Goal: Task Accomplishment & Management: Manage account settings

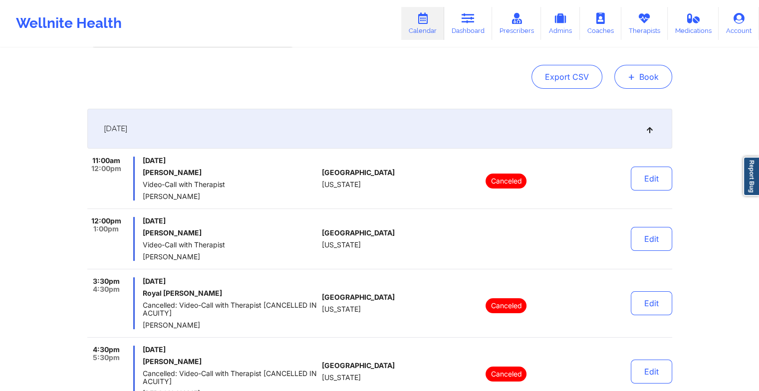
click at [634, 79] on span "+" at bounding box center [631, 76] width 7 height 5
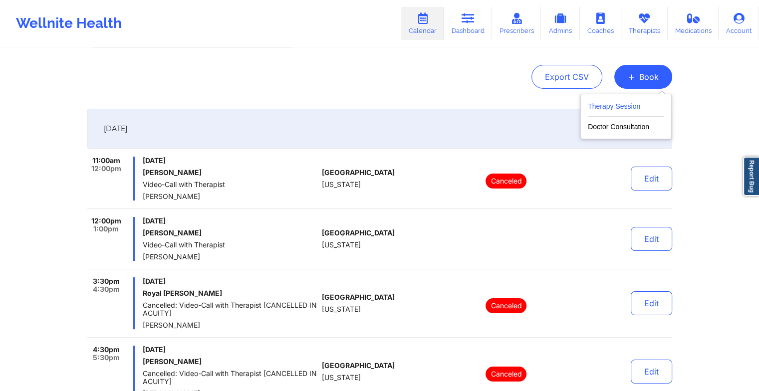
click at [623, 103] on button "Therapy Session" at bounding box center [626, 108] width 76 height 16
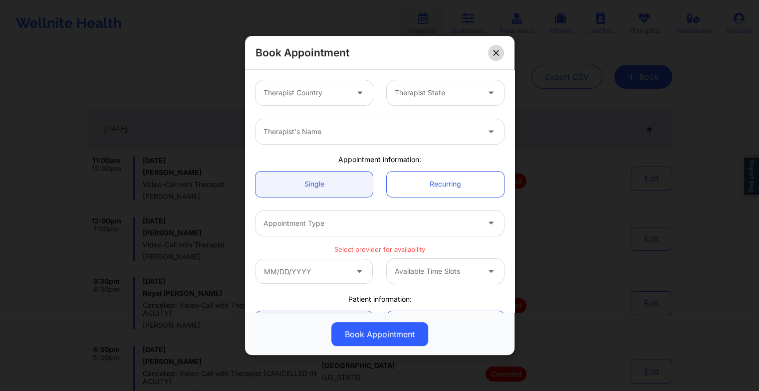
click at [494, 57] on button at bounding box center [496, 52] width 16 height 16
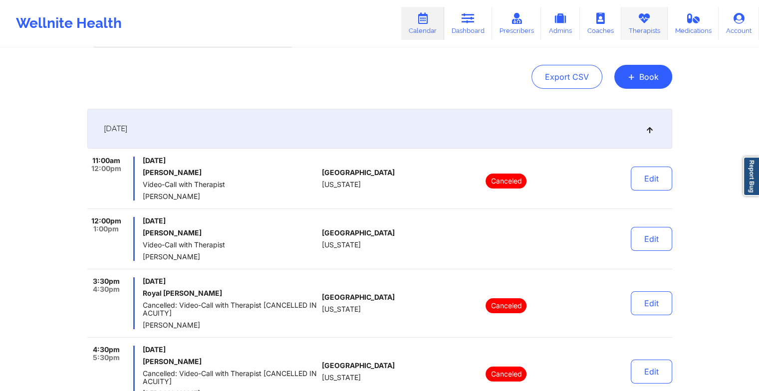
click at [643, 30] on link "Therapists" at bounding box center [644, 23] width 46 height 33
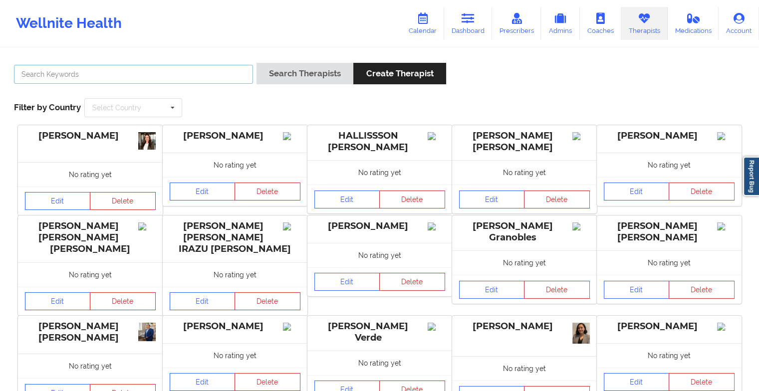
click at [178, 71] on input "text" at bounding box center [133, 74] width 239 height 19
type input "[PERSON_NAME]"
click at [257, 63] on button "Search Therapists" at bounding box center [305, 73] width 97 height 21
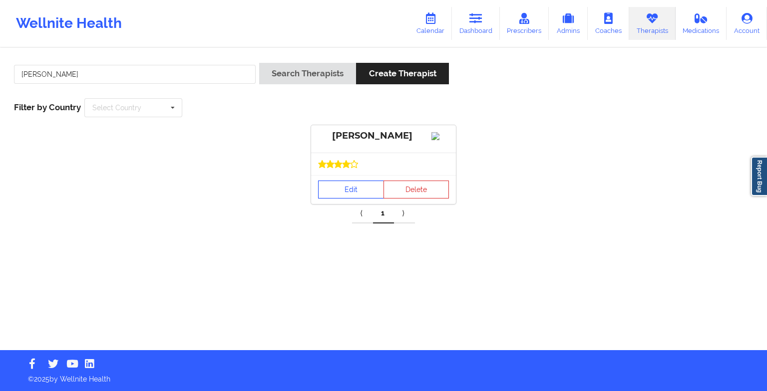
click at [350, 199] on link "Edit" at bounding box center [351, 190] width 66 height 18
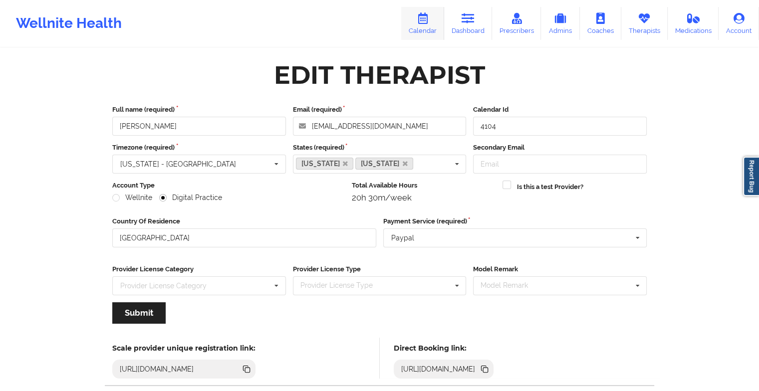
click at [428, 18] on icon at bounding box center [422, 18] width 13 height 11
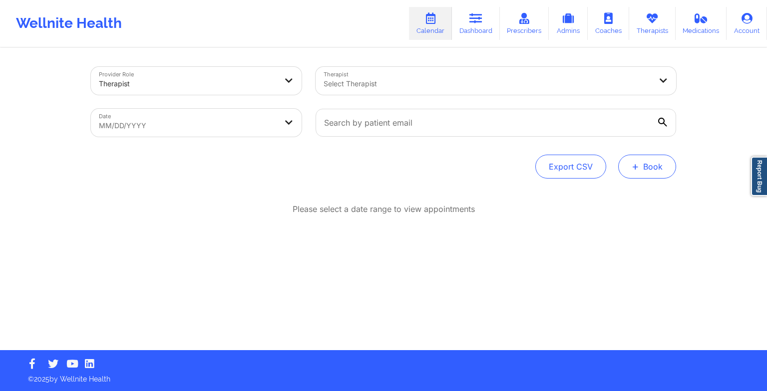
click at [661, 165] on button "+ Book" at bounding box center [647, 167] width 58 height 24
click at [624, 194] on button "Therapy Session" at bounding box center [630, 198] width 76 height 16
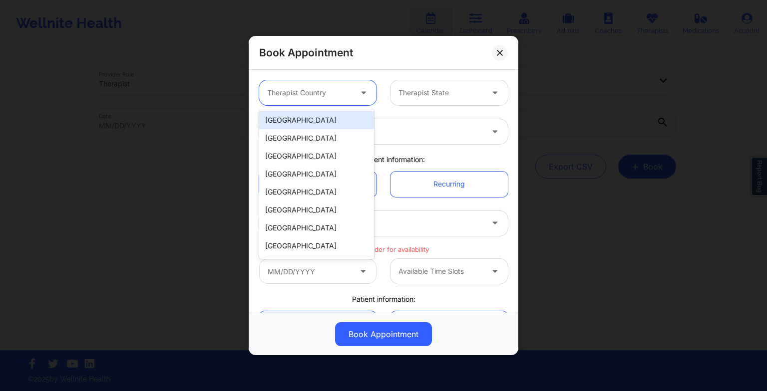
click at [349, 92] on div at bounding box center [309, 93] width 84 height 12
click at [335, 128] on div "[GEOGRAPHIC_DATA]" at bounding box center [316, 120] width 115 height 18
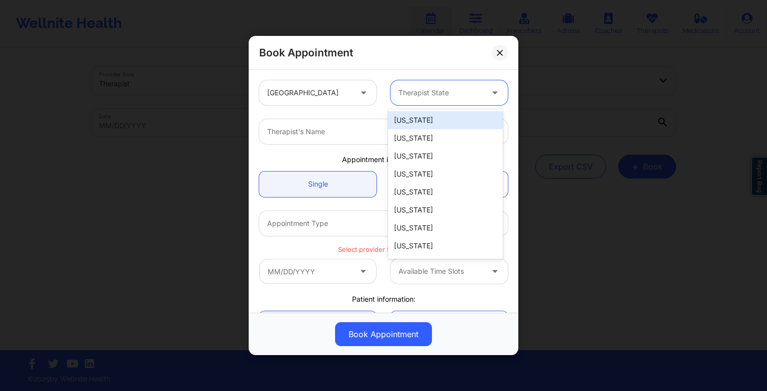
click at [417, 92] on div at bounding box center [440, 93] width 84 height 12
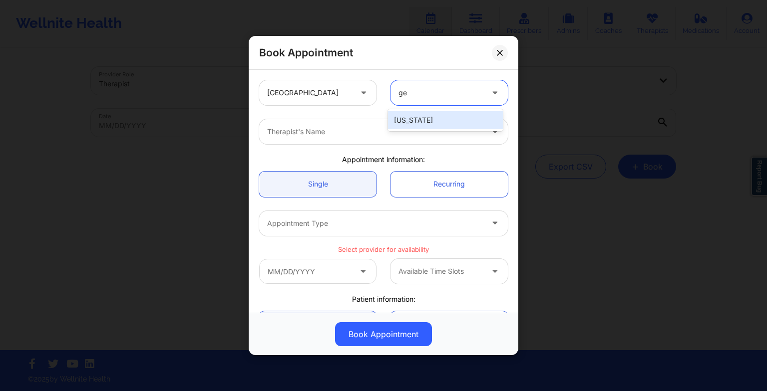
type input "geo"
click at [428, 117] on div "[US_STATE]" at bounding box center [445, 120] width 115 height 18
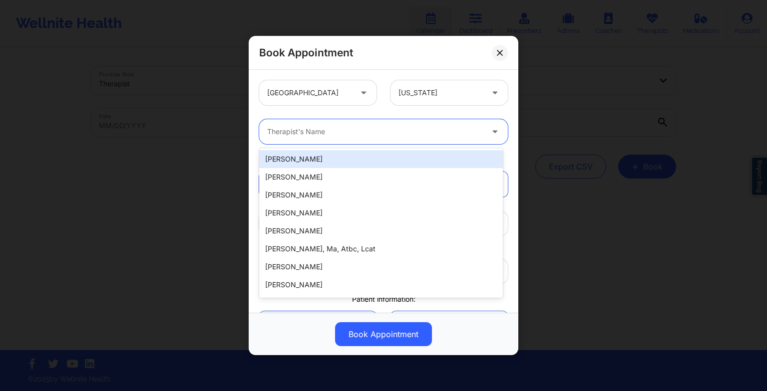
click at [340, 140] on div "Therapist's Name" at bounding box center [371, 131] width 225 height 25
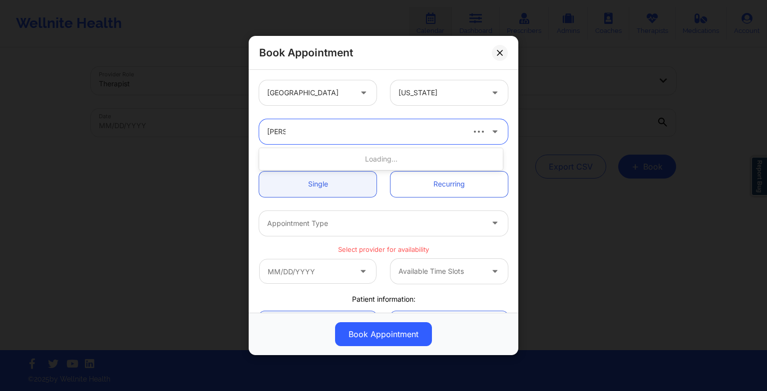
type input "[PERSON_NAME]"
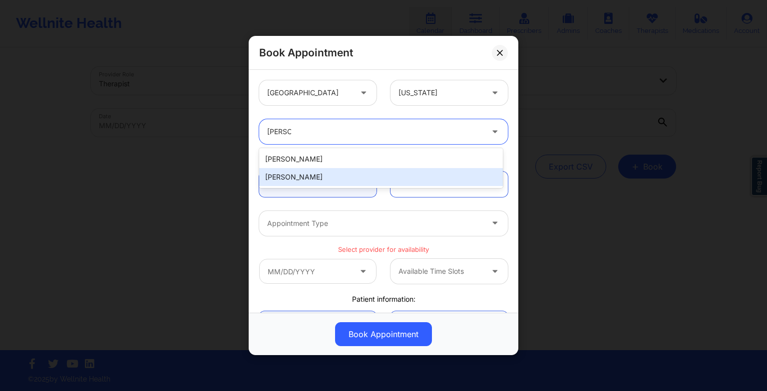
click at [347, 172] on div "[PERSON_NAME]" at bounding box center [381, 177] width 244 height 18
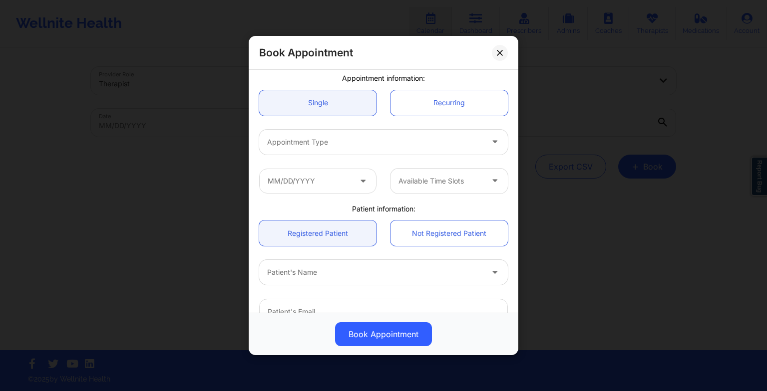
scroll to position [82, 0]
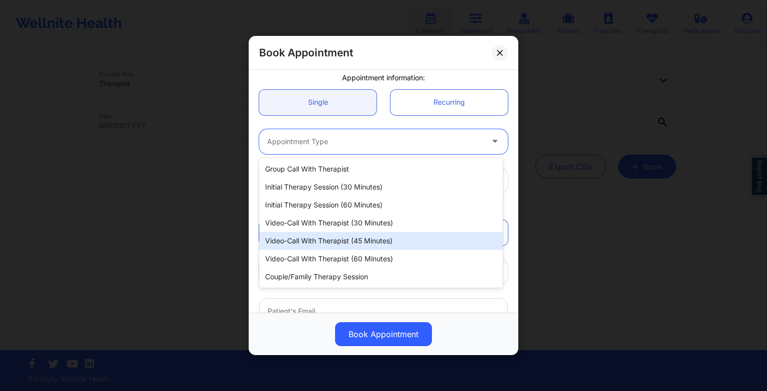
drag, startPoint x: 319, startPoint y: 144, endPoint x: 344, endPoint y: 240, distance: 99.5
click at [344, 240] on body "Wellnite Health Calendar Dashboard Prescribers Admins Coaches Therapists Medica…" at bounding box center [383, 195] width 767 height 391
click at [344, 240] on div "Video-Call with Therapist (45 minutes)" at bounding box center [381, 241] width 244 height 18
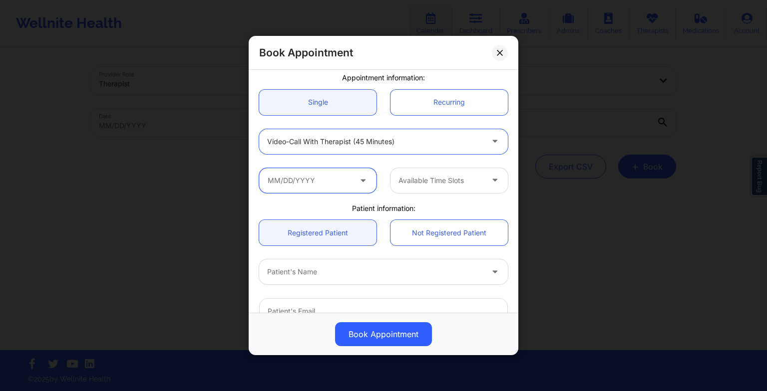
click at [315, 178] on input "text" at bounding box center [317, 180] width 117 height 25
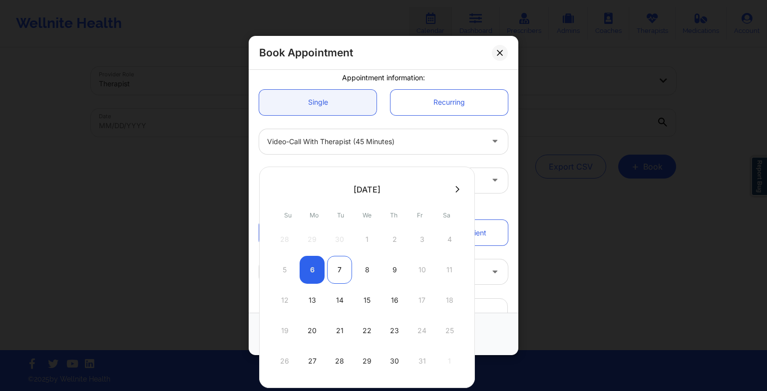
click at [333, 268] on div "7" at bounding box center [339, 270] width 25 height 28
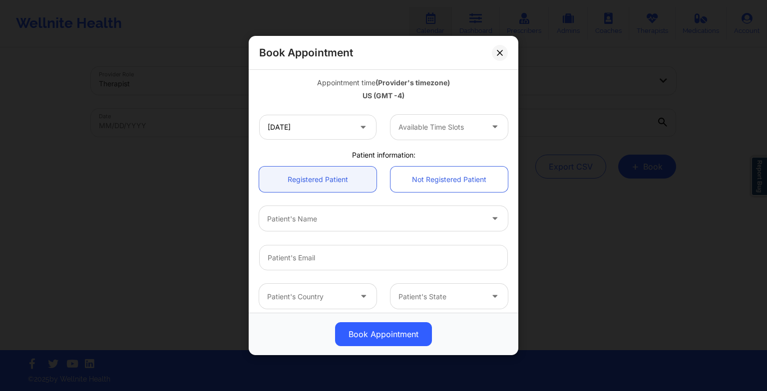
scroll to position [188, 0]
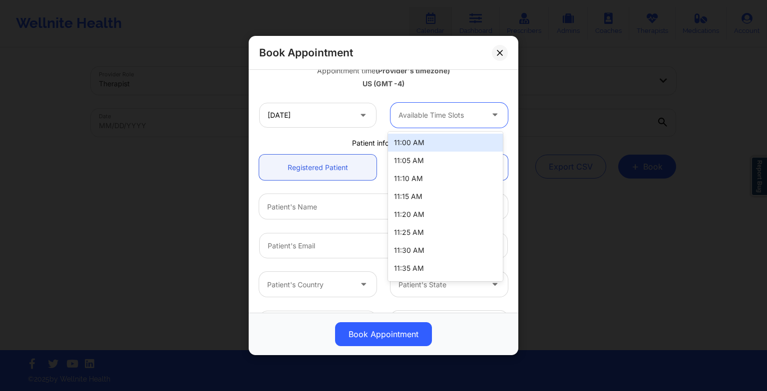
click at [427, 113] on div at bounding box center [440, 115] width 84 height 12
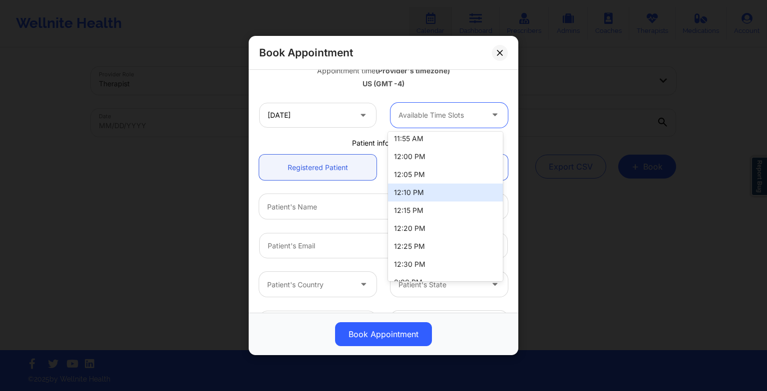
scroll to position [214, 0]
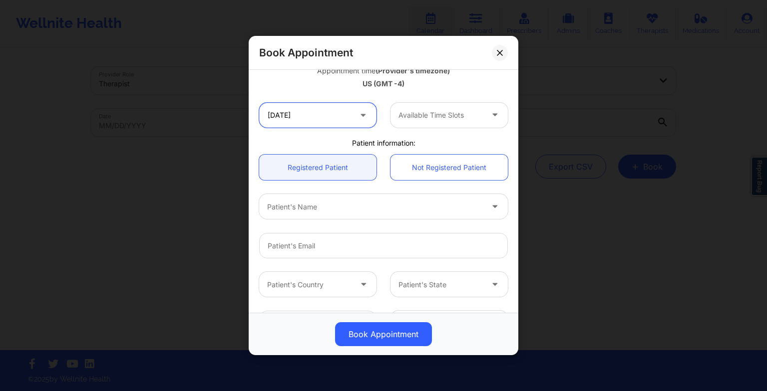
click at [327, 118] on input "[DATE]" at bounding box center [317, 115] width 117 height 25
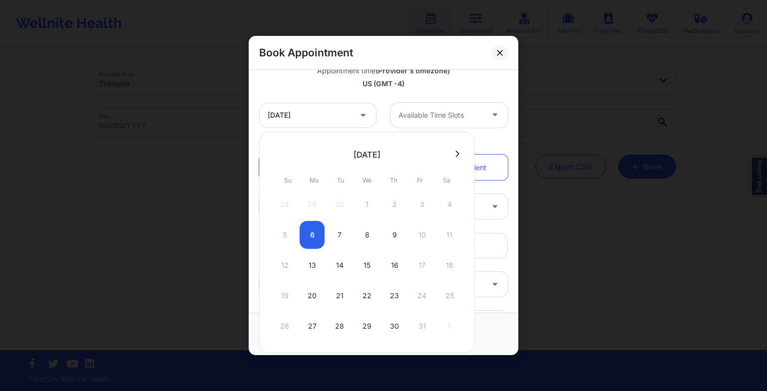
click at [315, 235] on div "5 6 7 8 9 10 11" at bounding box center [367, 235] width 190 height 28
click at [322, 234] on div "5 6 7 8 9 10 11" at bounding box center [367, 235] width 190 height 28
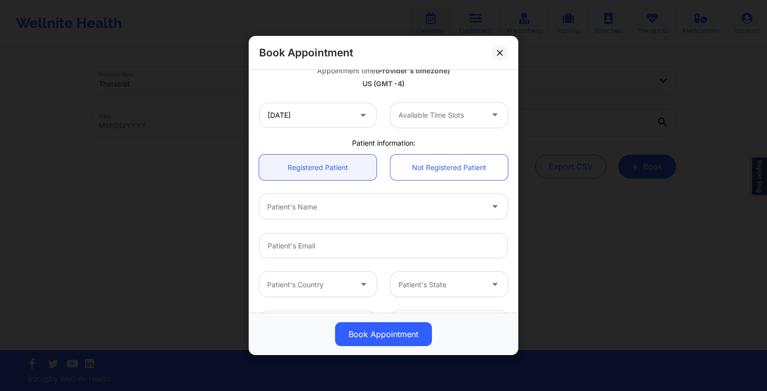
click at [492, 138] on div "Patient information:" at bounding box center [383, 143] width 263 height 10
click at [340, 101] on div "[DATE] Available Time Slots" at bounding box center [383, 115] width 263 height 39
click at [336, 127] on input "[DATE]" at bounding box center [317, 115] width 117 height 25
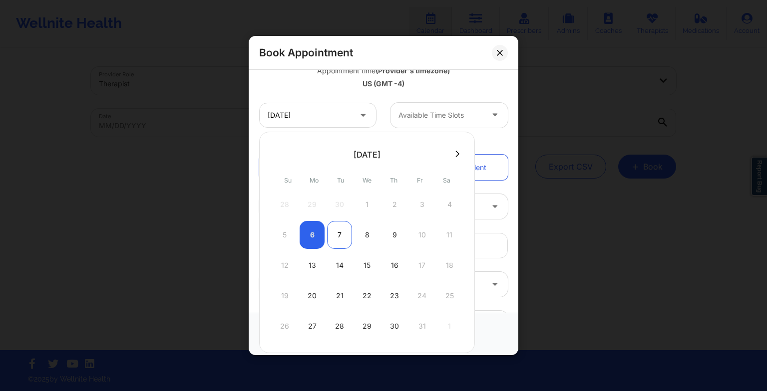
click at [332, 244] on div "7" at bounding box center [339, 235] width 25 height 28
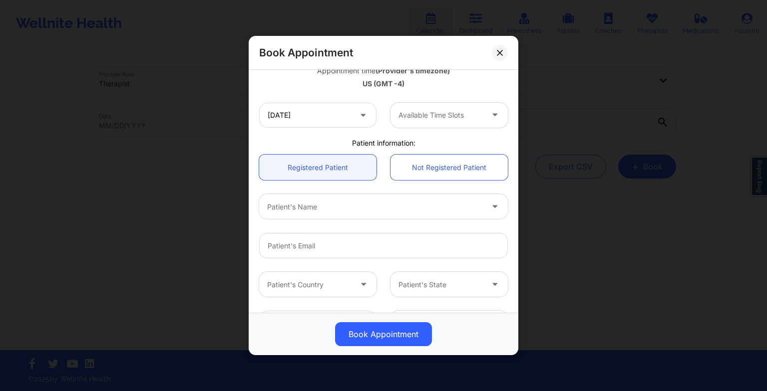
click at [358, 114] on icon at bounding box center [363, 113] width 10 height 8
click at [365, 111] on icon at bounding box center [363, 113] width 10 height 8
click at [359, 116] on icon at bounding box center [363, 113] width 10 height 8
click at [327, 114] on input "[DATE]" at bounding box center [317, 115] width 117 height 25
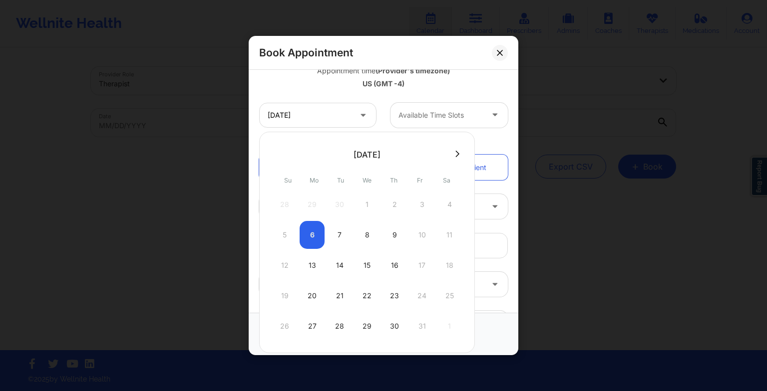
click at [312, 232] on div "5 6 7 8 9 10 11" at bounding box center [367, 235] width 190 height 28
click at [363, 228] on div "8" at bounding box center [366, 235] width 25 height 28
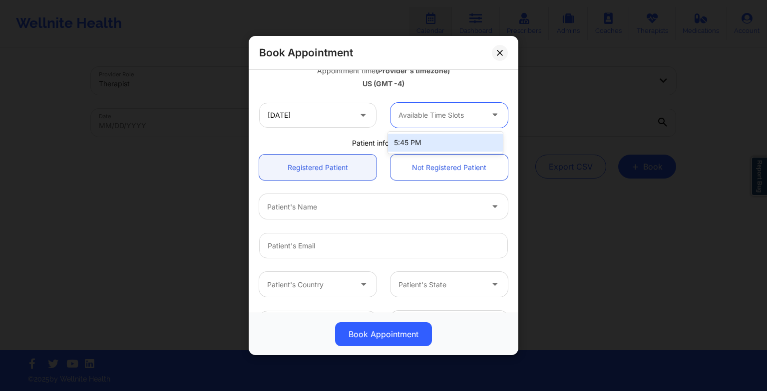
click at [443, 118] on div at bounding box center [440, 115] width 84 height 12
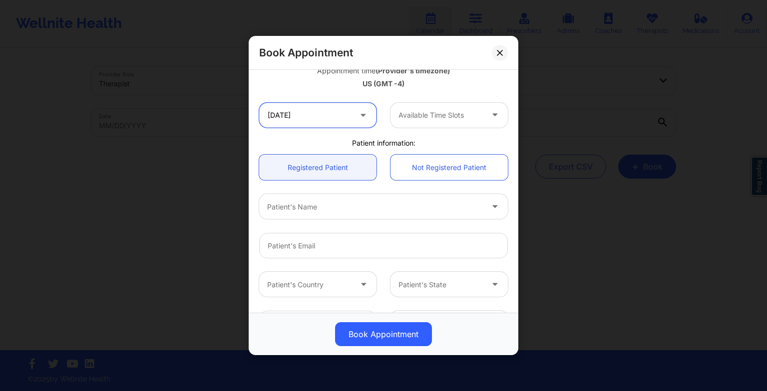
click at [353, 118] on input "[DATE]" at bounding box center [317, 115] width 117 height 25
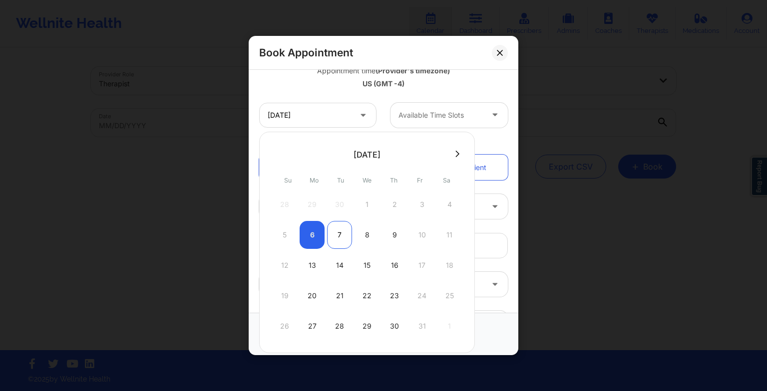
click at [336, 237] on div "7" at bounding box center [339, 235] width 25 height 28
type input "[DATE]"
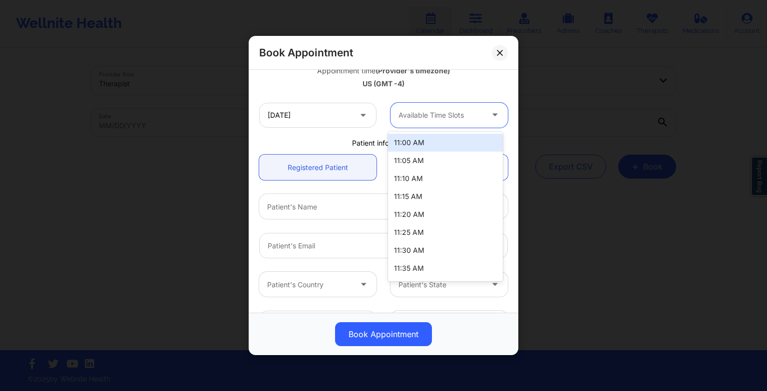
click at [408, 114] on div at bounding box center [440, 115] width 84 height 12
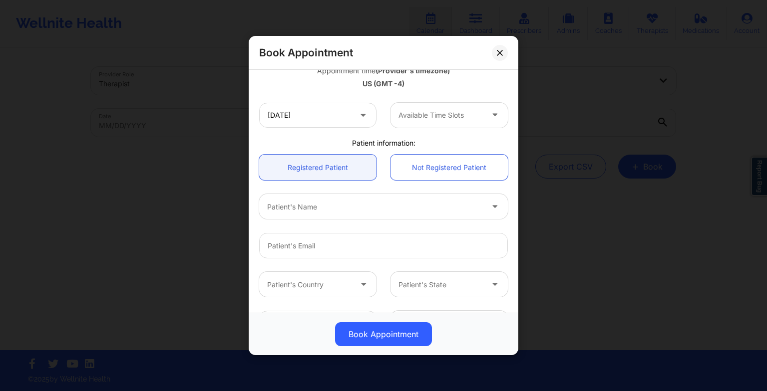
click at [485, 309] on div "america/los_angeles" at bounding box center [383, 323] width 263 height 39
click at [338, 116] on input "[DATE]" at bounding box center [317, 115] width 117 height 25
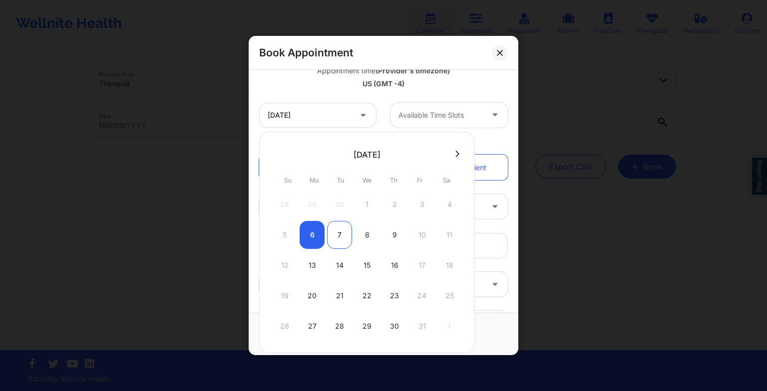
click at [339, 223] on div "7" at bounding box center [339, 235] width 25 height 28
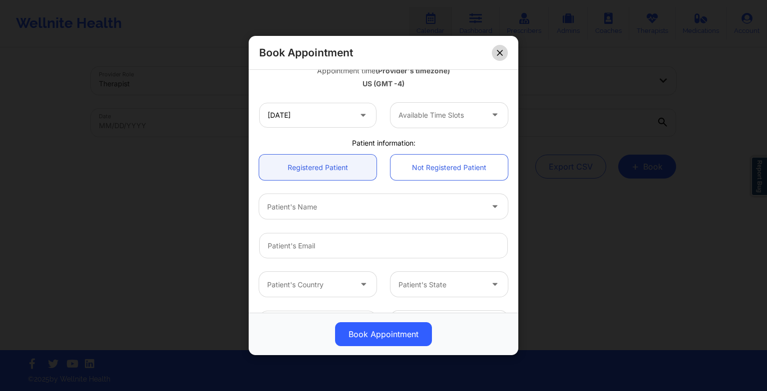
click at [499, 56] on button at bounding box center [500, 52] width 16 height 16
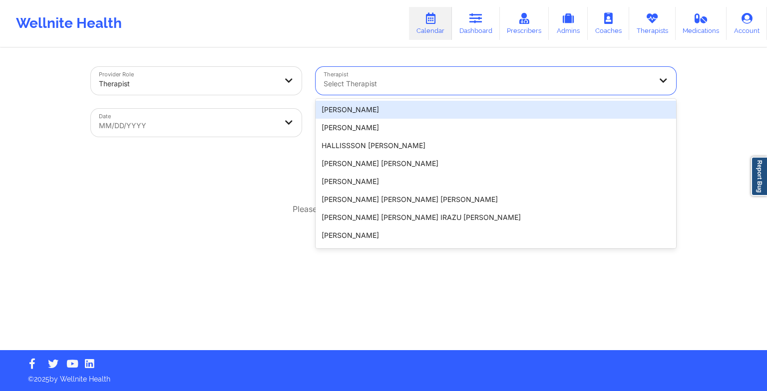
click at [563, 87] on div at bounding box center [486, 84] width 327 height 12
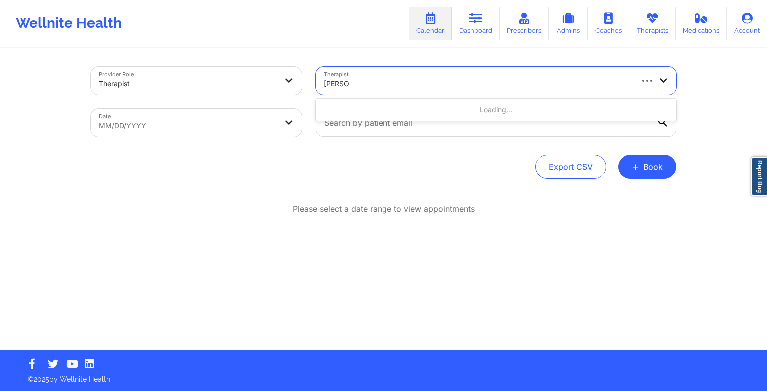
type input "[PERSON_NAME]"
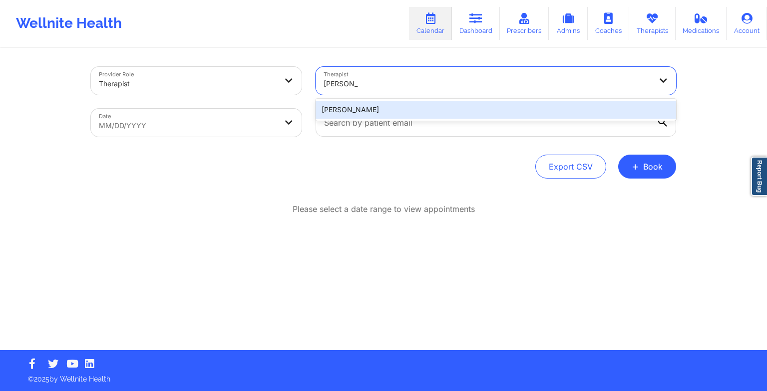
click at [522, 115] on div "[PERSON_NAME]" at bounding box center [495, 110] width 360 height 18
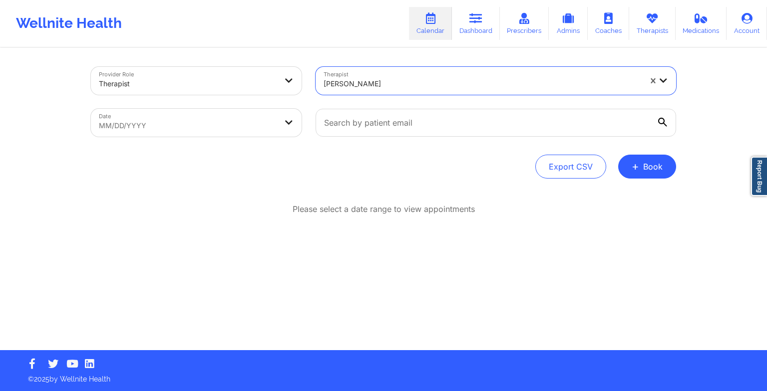
select select "2025-8"
select select "2025-9"
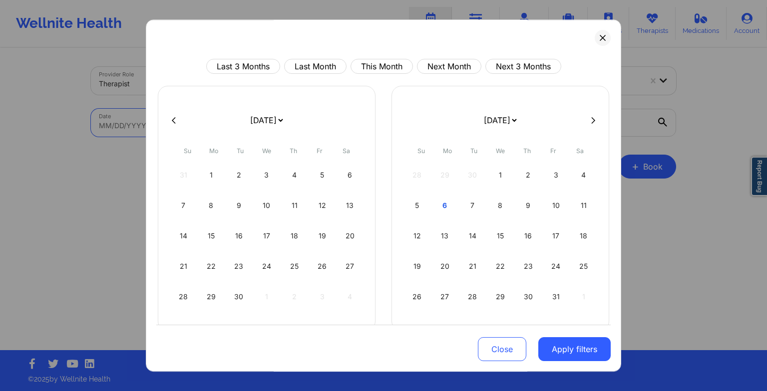
click at [272, 127] on body "Wellnite Health Calendar Dashboard Prescribers Admins Coaches Therapists Medica…" at bounding box center [383, 195] width 767 height 391
click at [453, 210] on div "6" at bounding box center [444, 206] width 25 height 28
select select "2025-9"
select select "2025-10"
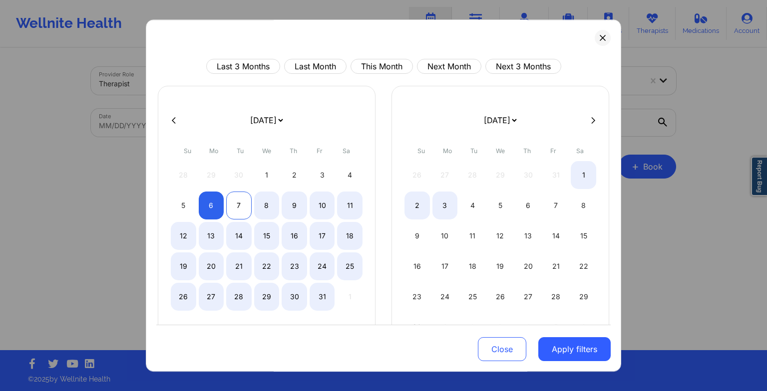
select select "2025-9"
select select "2025-10"
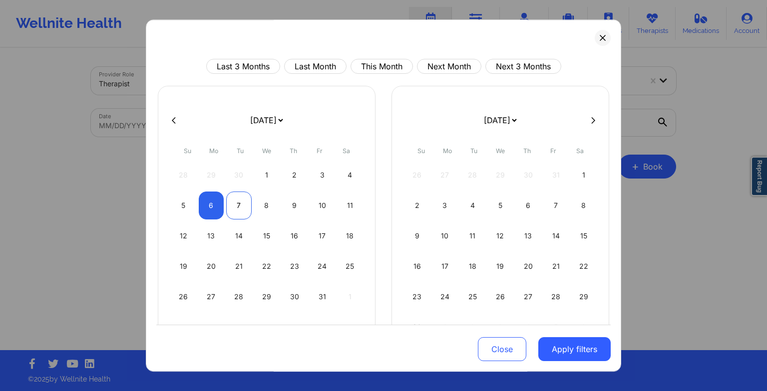
click at [230, 199] on div "7" at bounding box center [238, 206] width 25 height 28
select select "2025-9"
select select "2025-10"
click at [572, 347] on button "Apply filters" at bounding box center [574, 349] width 72 height 24
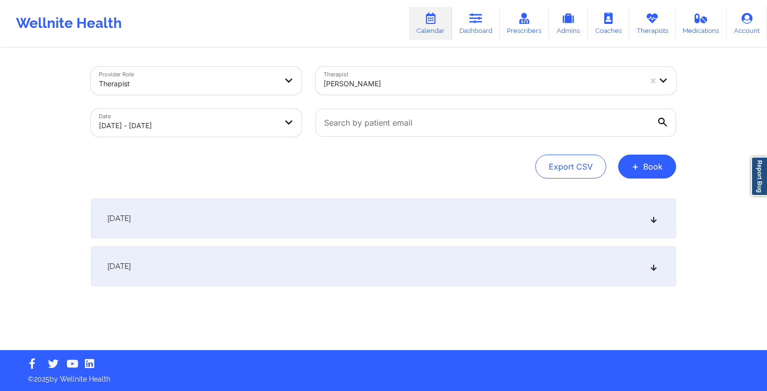
click at [369, 238] on div "[DATE]" at bounding box center [383, 219] width 585 height 40
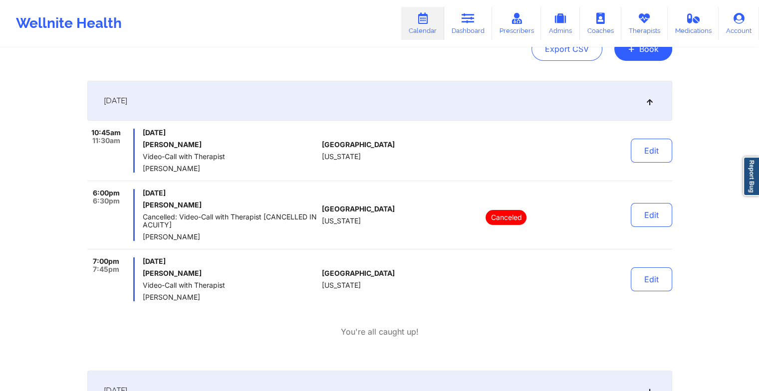
scroll to position [130, 0]
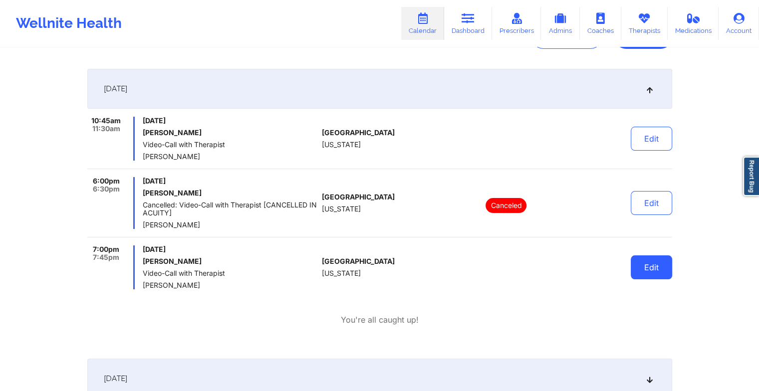
click at [641, 271] on button "Edit" at bounding box center [651, 268] width 41 height 24
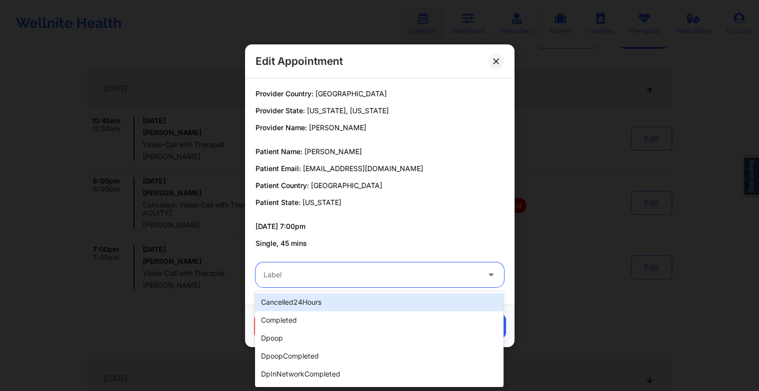
click at [399, 283] on div "Label" at bounding box center [368, 275] width 225 height 25
click at [370, 299] on div "cancelled24Hours" at bounding box center [379, 302] width 249 height 18
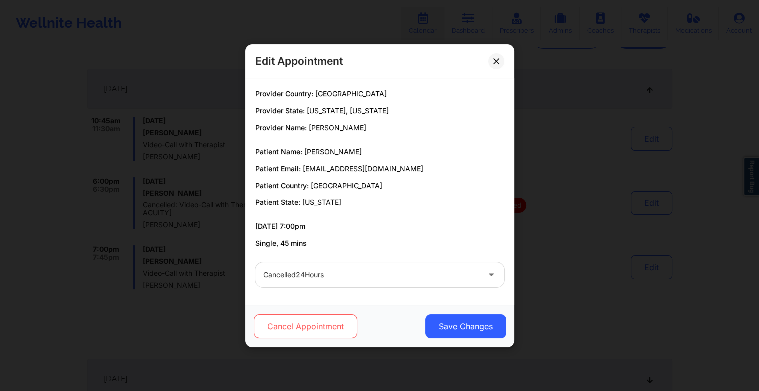
click at [319, 336] on button "Cancel Appointment" at bounding box center [305, 326] width 103 height 24
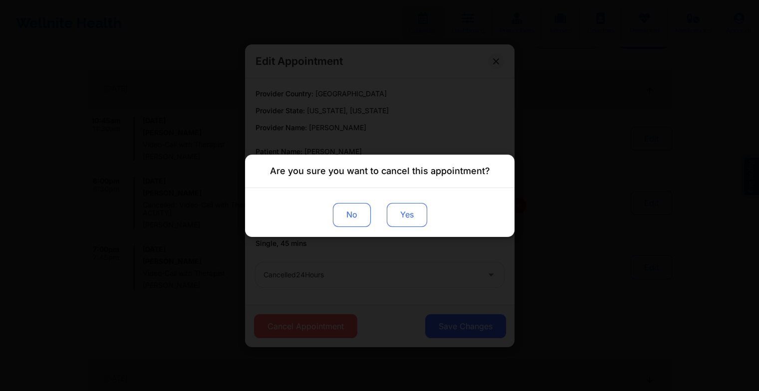
click at [407, 217] on button "Yes" at bounding box center [406, 215] width 40 height 24
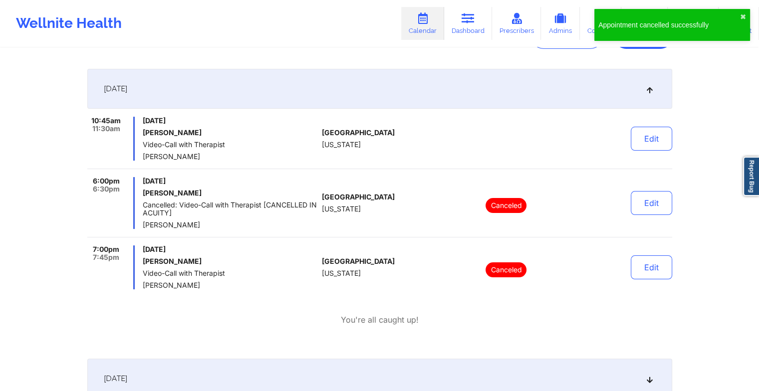
scroll to position [0, 0]
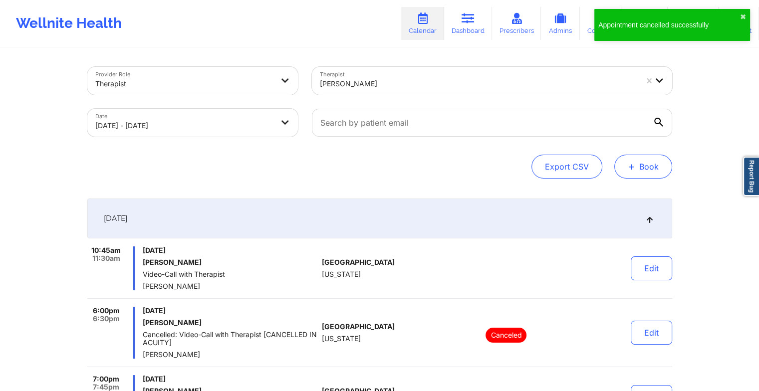
click at [629, 168] on span "+" at bounding box center [631, 166] width 7 height 5
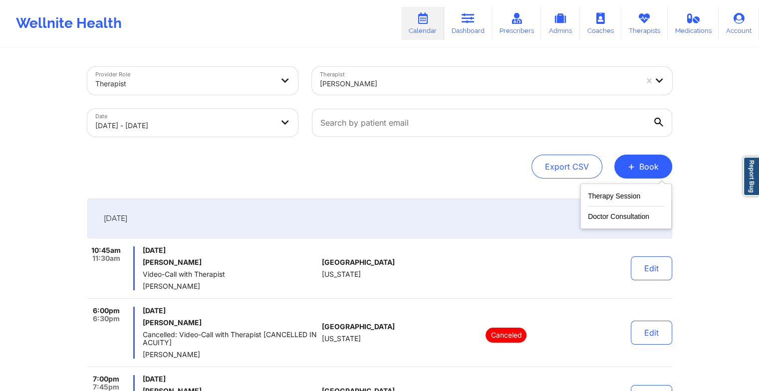
click at [615, 190] on button "Therapy Session" at bounding box center [626, 198] width 76 height 16
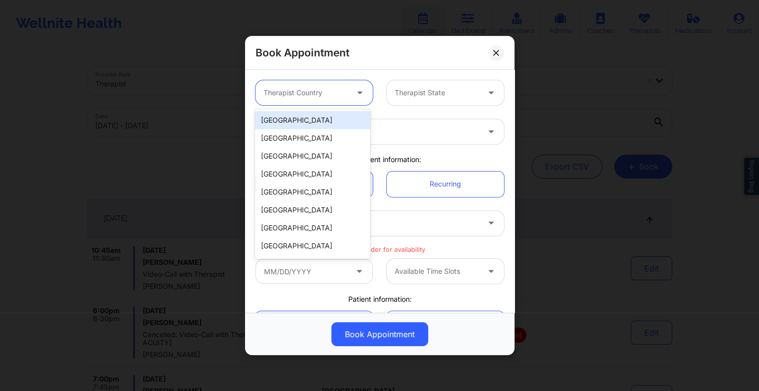
drag, startPoint x: 324, startPoint y: 82, endPoint x: 326, endPoint y: 123, distance: 41.5
click at [326, 123] on body "Wellnite Health Calendar Dashboard Prescribers Admins Coaches Therapists Medica…" at bounding box center [379, 195] width 759 height 391
click at [326, 123] on div "[GEOGRAPHIC_DATA]" at bounding box center [312, 120] width 115 height 18
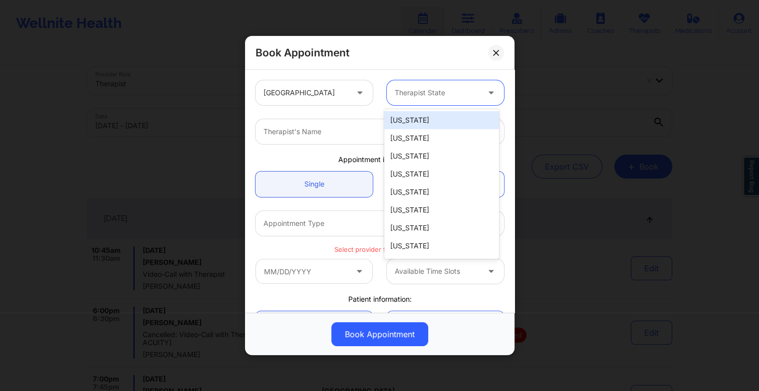
click at [413, 105] on div "Therapist State" at bounding box center [433, 92] width 93 height 25
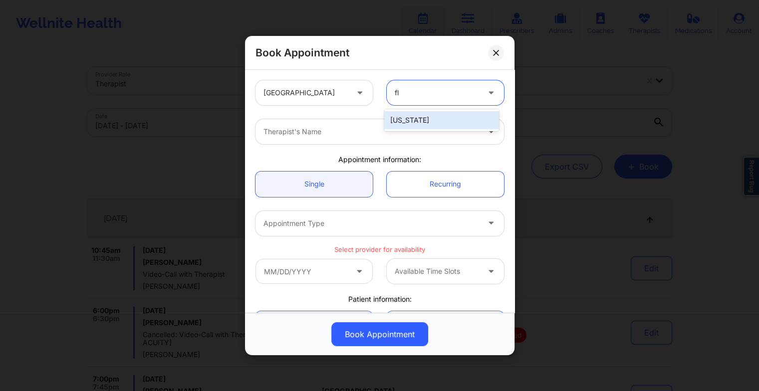
type input "flo"
click at [416, 117] on div "[US_STATE]" at bounding box center [441, 120] width 115 height 18
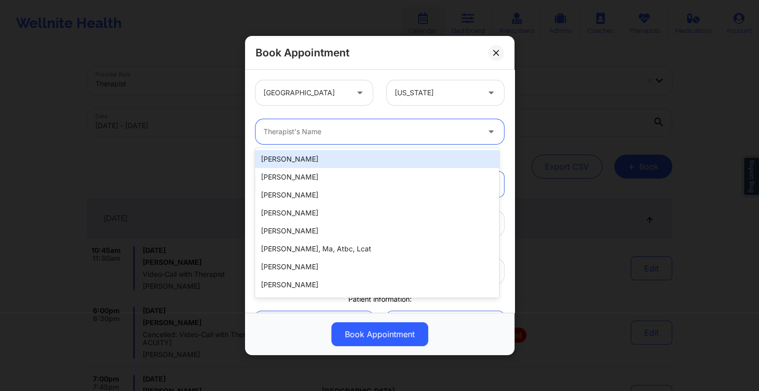
click at [396, 131] on div at bounding box center [372, 132] width 216 height 12
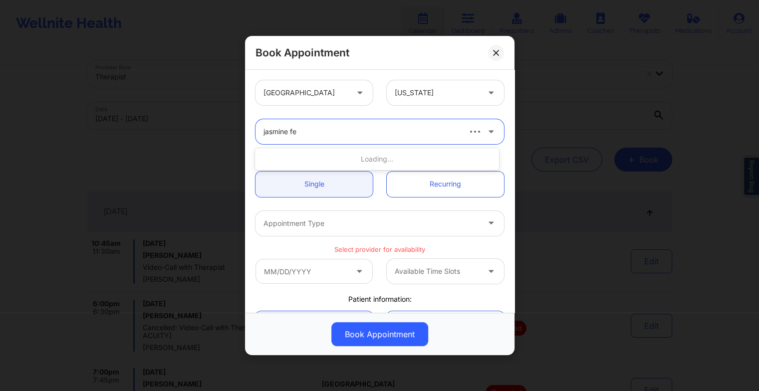
type input "jasmine fed"
click at [329, 160] on div "[PERSON_NAME]" at bounding box center [377, 159] width 244 height 18
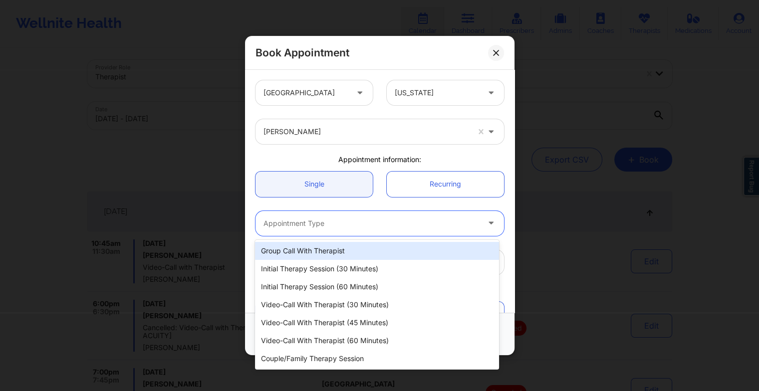
click at [298, 220] on div at bounding box center [372, 224] width 216 height 12
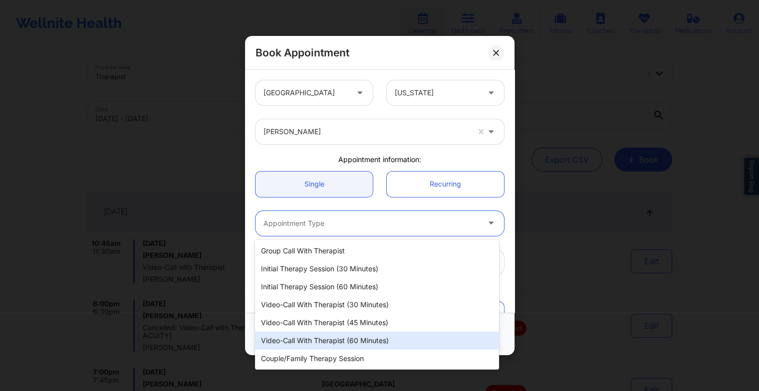
click at [315, 339] on div "Video-Call with Therapist (60 minutes)" at bounding box center [377, 341] width 244 height 18
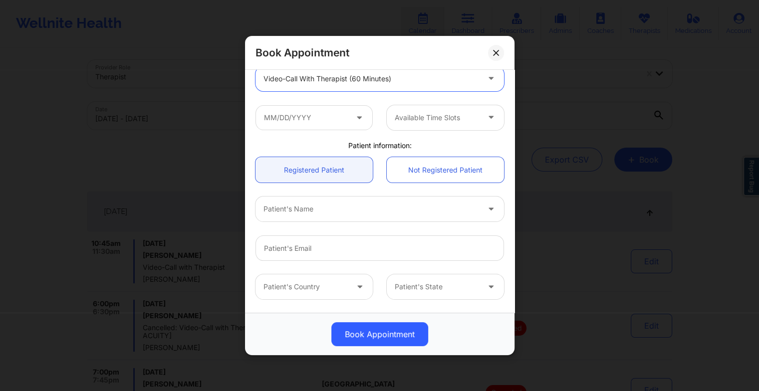
scroll to position [152, 0]
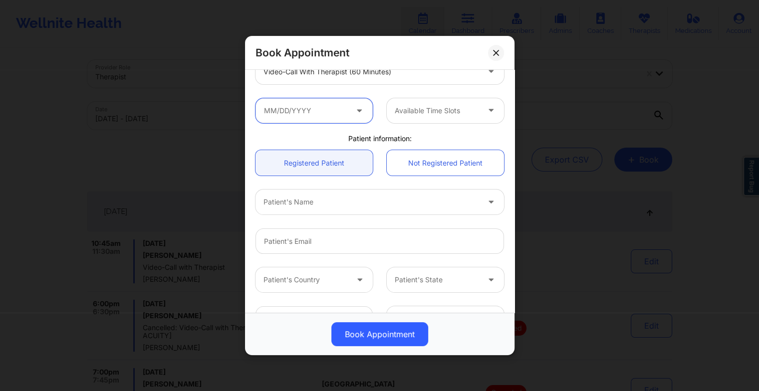
click at [300, 115] on input "text" at bounding box center [314, 110] width 117 height 25
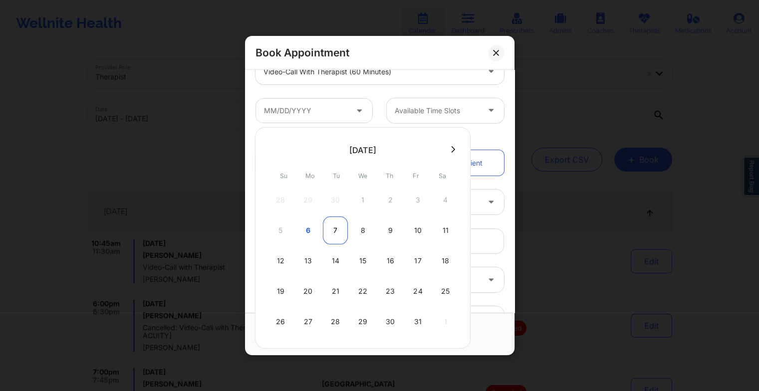
click at [327, 238] on div "7" at bounding box center [335, 231] width 25 height 28
type input "[DATE]"
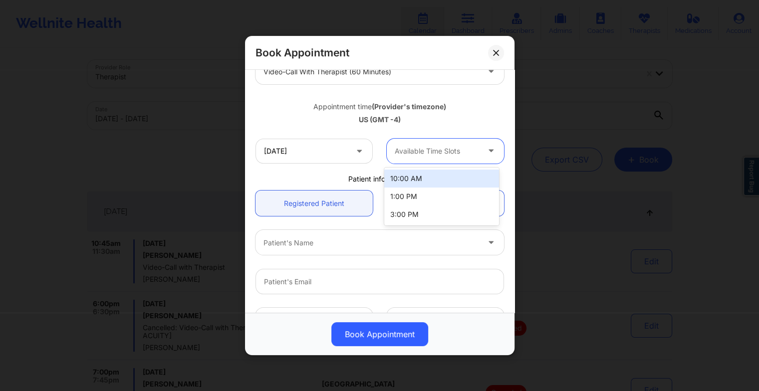
click at [404, 152] on div at bounding box center [437, 151] width 84 height 12
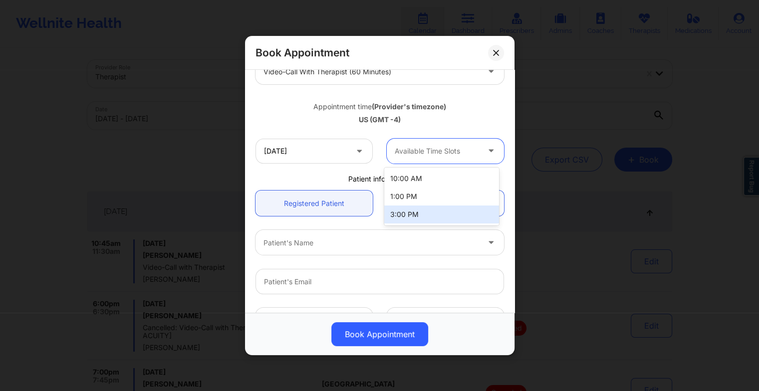
click at [410, 218] on div "3:00 PM" at bounding box center [441, 215] width 115 height 18
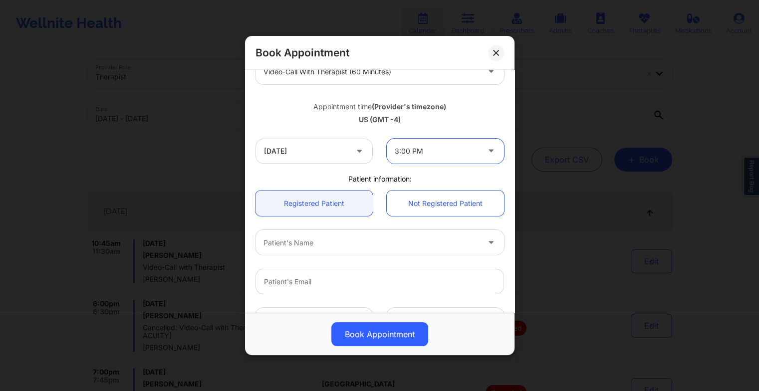
scroll to position [0, 0]
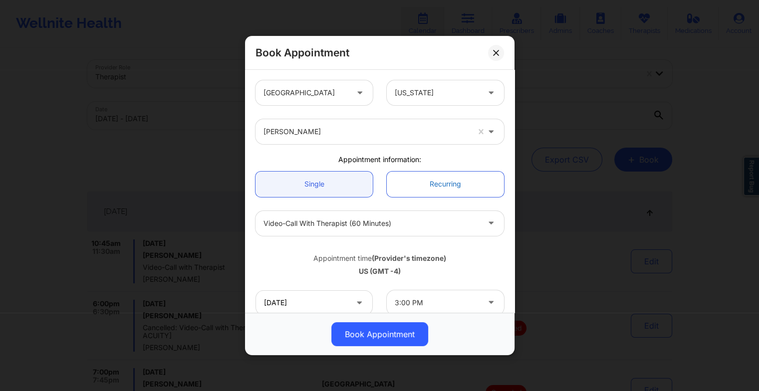
click at [414, 192] on link "Recurring" at bounding box center [445, 184] width 117 height 25
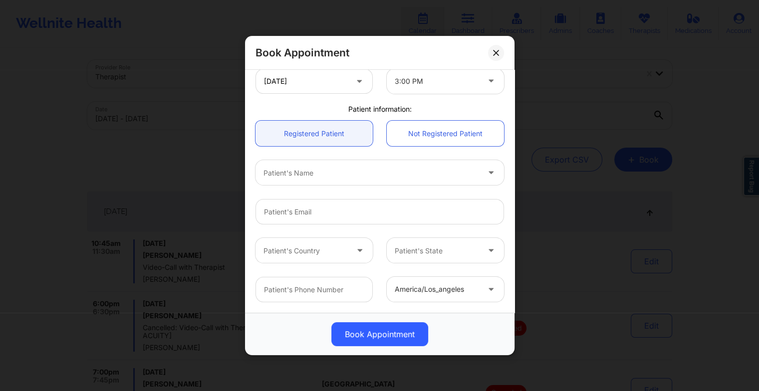
scroll to position [275, 0]
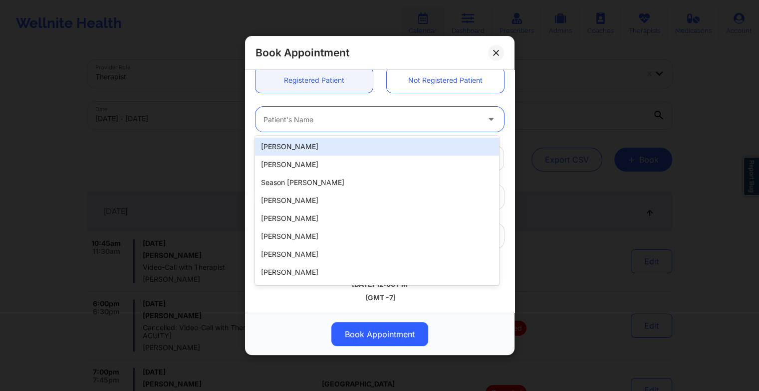
click at [285, 129] on div "Patient's Name" at bounding box center [368, 119] width 225 height 25
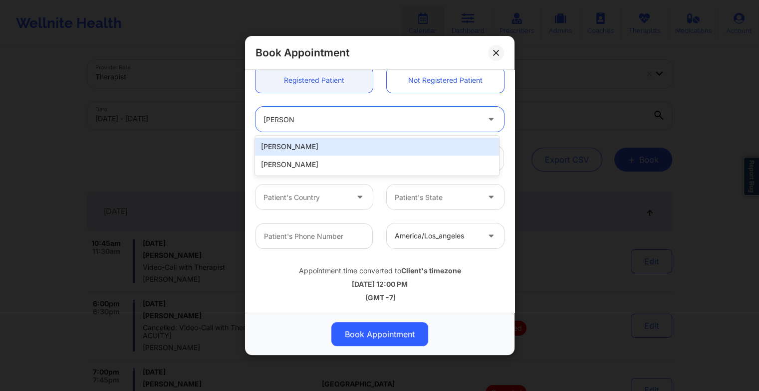
type input "[PERSON_NAME]"
click at [353, 154] on div "[PERSON_NAME]" at bounding box center [377, 147] width 244 height 18
type input "[EMAIL_ADDRESS][DOMAIN_NAME]"
type input "[PHONE_NUMBER]"
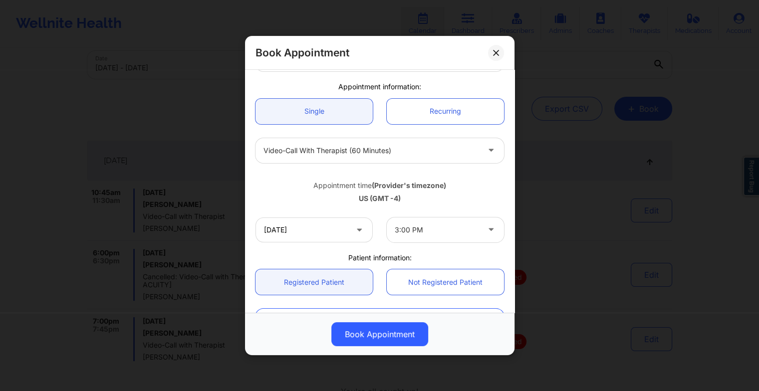
scroll to position [69, 0]
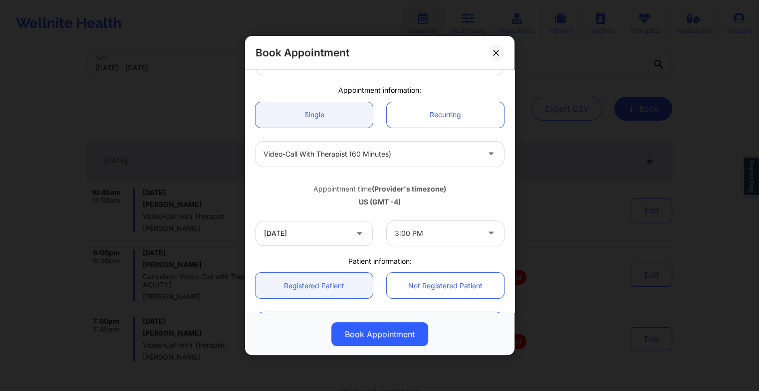
click at [435, 228] on div at bounding box center [437, 234] width 84 height 12
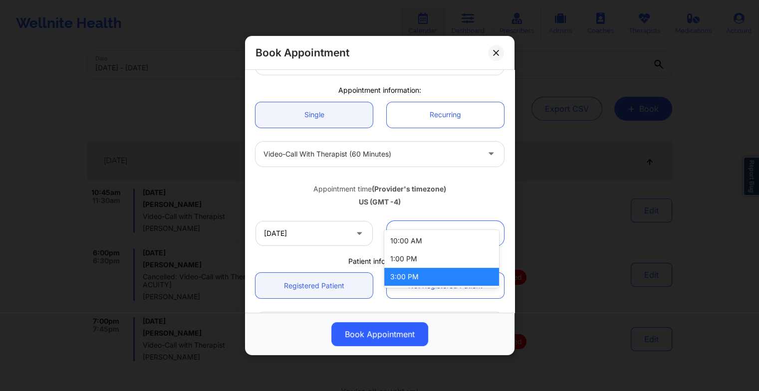
scroll to position [89, 0]
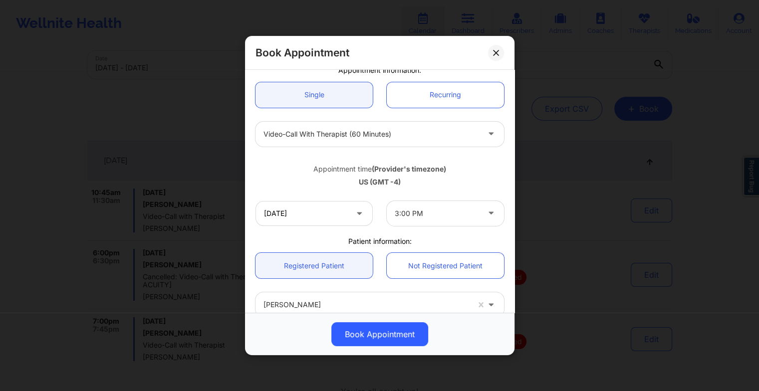
click at [429, 167] on b "(Provider's timezone)" at bounding box center [409, 169] width 74 height 8
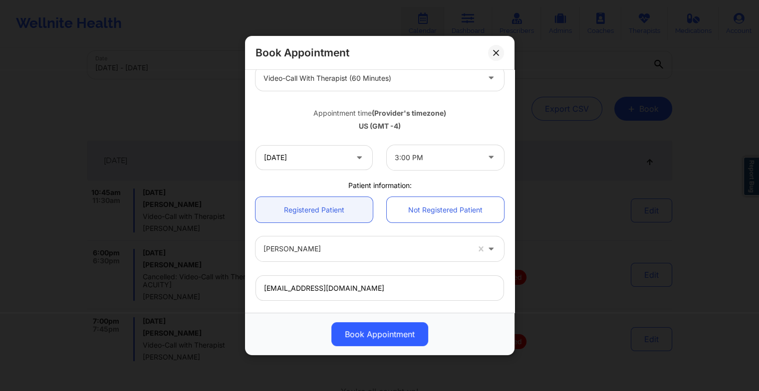
scroll to position [149, 0]
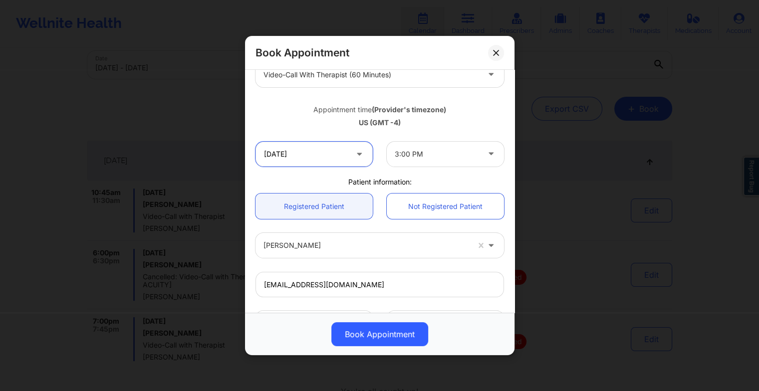
click at [291, 157] on input "[DATE]" at bounding box center [314, 154] width 117 height 25
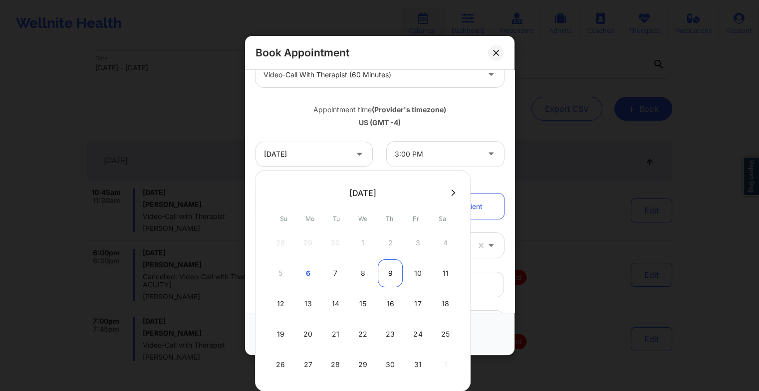
click at [391, 277] on div "9" at bounding box center [390, 274] width 25 height 28
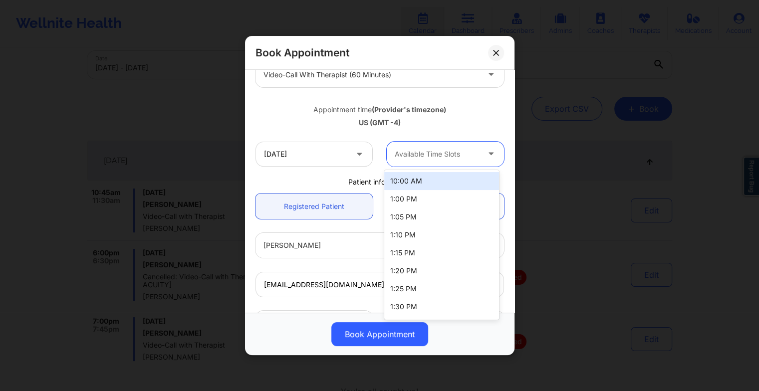
click at [434, 159] on div at bounding box center [437, 154] width 84 height 12
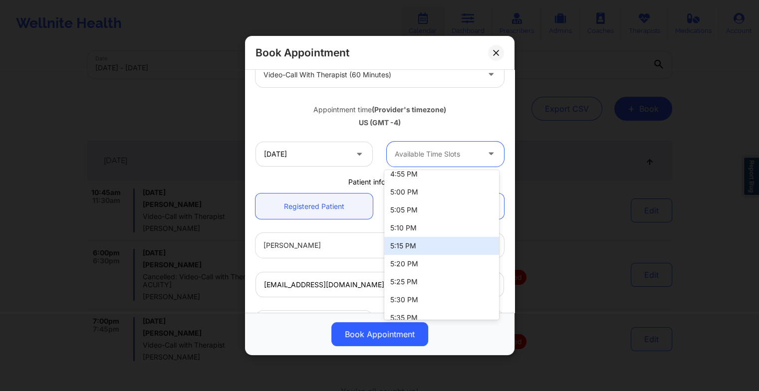
scroll to position [968, 0]
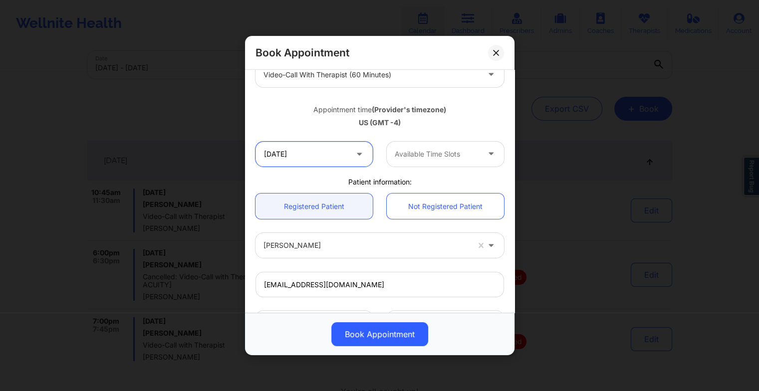
click at [328, 150] on input "[DATE]" at bounding box center [314, 154] width 117 height 25
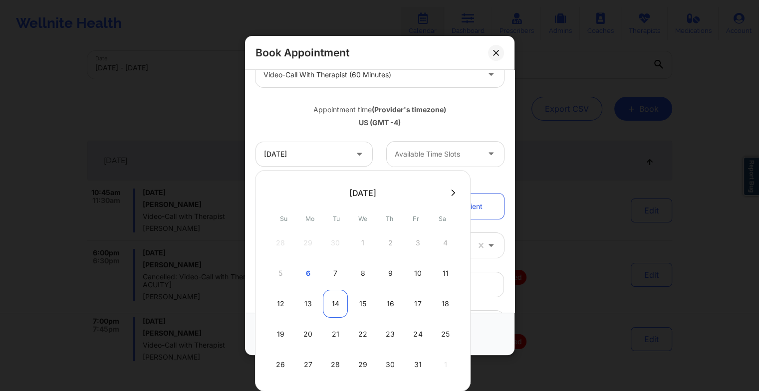
click at [333, 301] on div "14" at bounding box center [335, 304] width 25 height 28
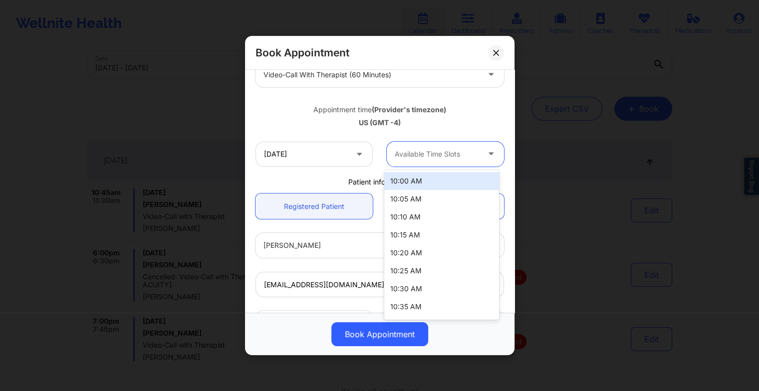
click at [416, 152] on div at bounding box center [437, 154] width 84 height 12
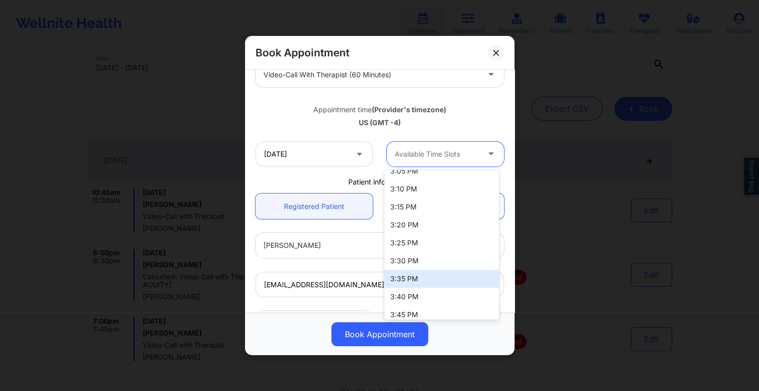
scroll to position [339, 0]
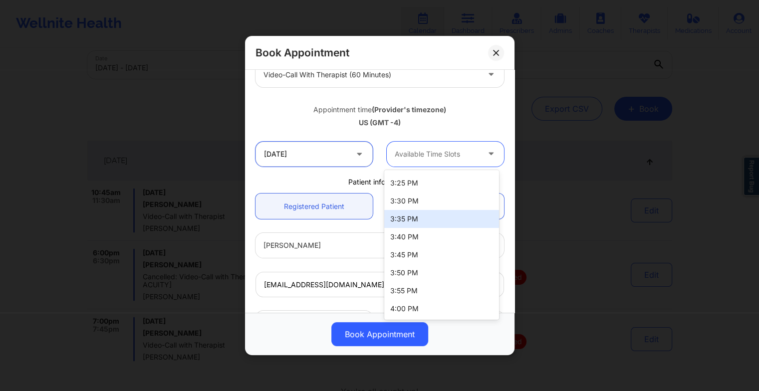
click at [324, 157] on input "[DATE]" at bounding box center [314, 154] width 117 height 25
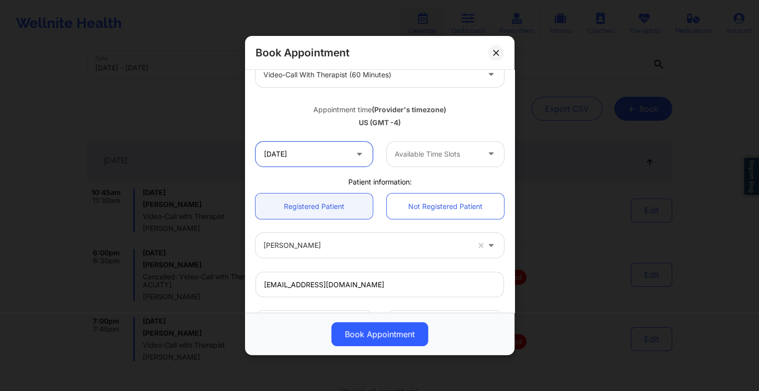
click at [324, 157] on input "[DATE]" at bounding box center [314, 154] width 117 height 25
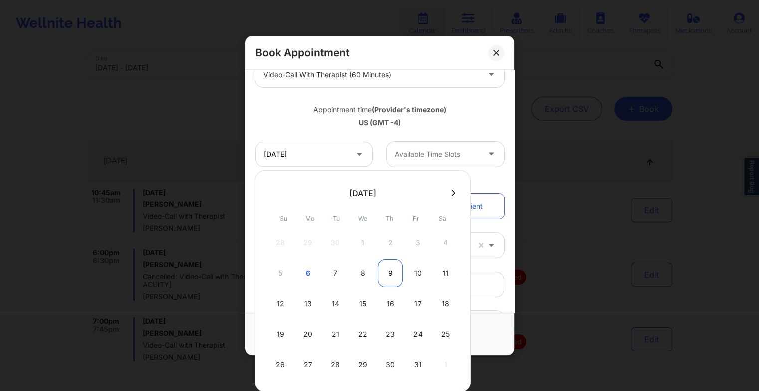
click at [388, 275] on div "9" at bounding box center [390, 274] width 25 height 28
type input "[DATE]"
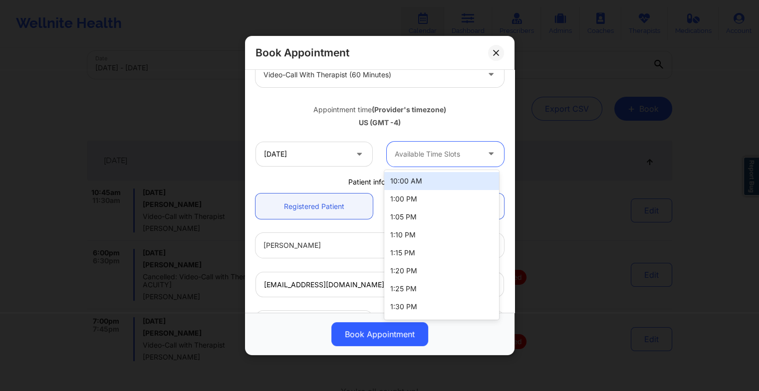
click at [419, 156] on div at bounding box center [437, 154] width 84 height 12
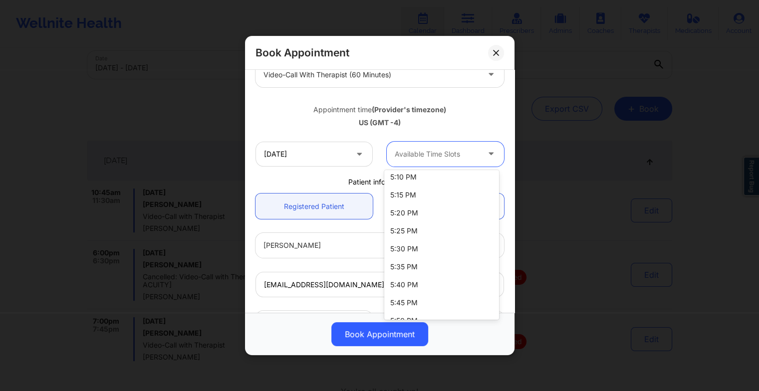
scroll to position [968, 0]
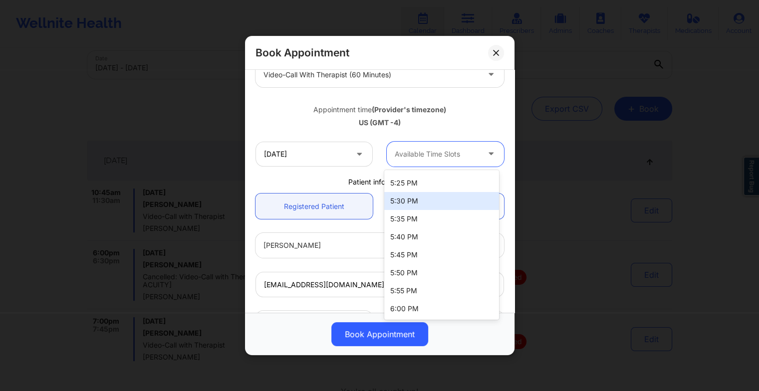
click at [405, 203] on div "5:30 PM" at bounding box center [441, 201] width 115 height 18
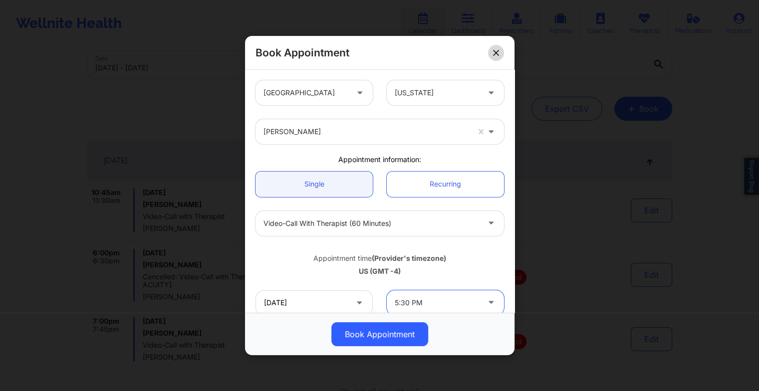
scroll to position [0, 0]
click at [497, 52] on icon at bounding box center [496, 52] width 6 height 6
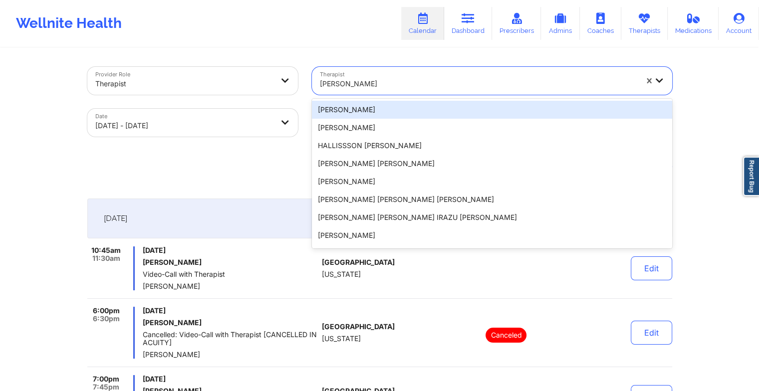
click at [435, 78] on div at bounding box center [478, 84] width 317 height 12
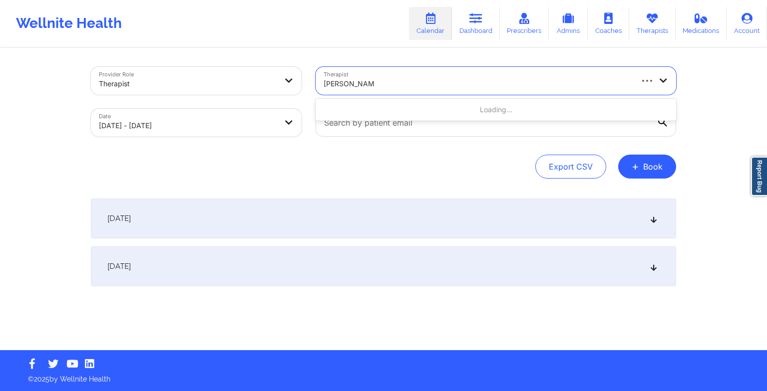
type input "[PERSON_NAME]"
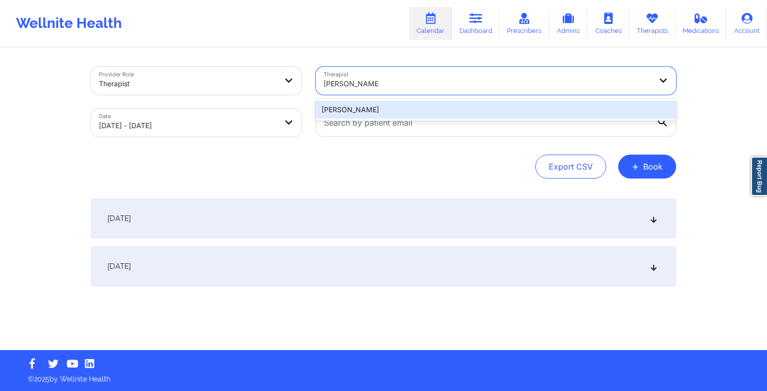
click at [358, 109] on div "[PERSON_NAME]" at bounding box center [495, 110] width 360 height 18
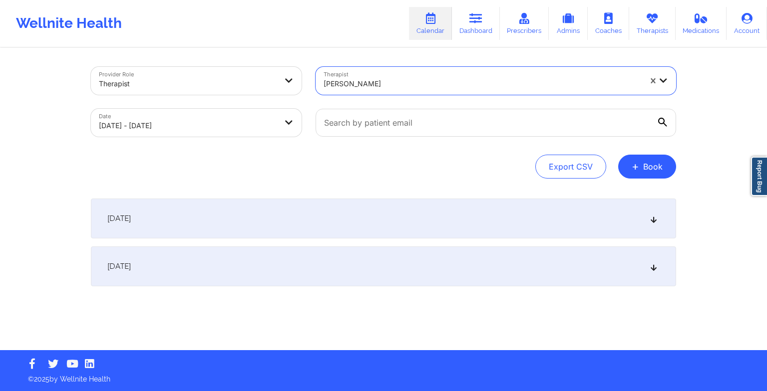
select select "2025-9"
select select "2025-10"
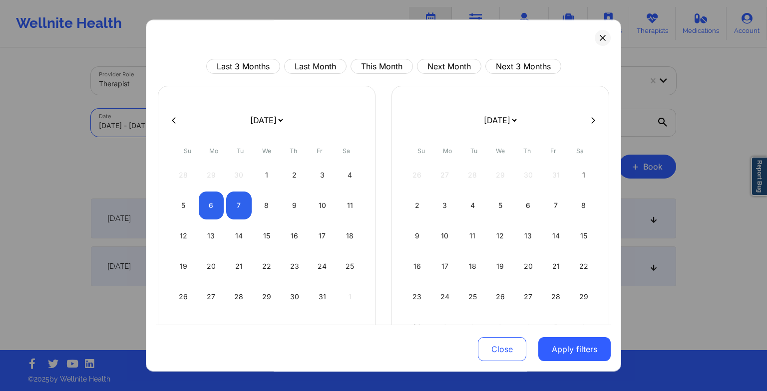
click at [210, 132] on body "Wellnite Health Calendar Dashboard Prescribers Admins Coaches Therapists Medica…" at bounding box center [383, 195] width 767 height 391
click at [229, 234] on div "14" at bounding box center [238, 236] width 25 height 28
select select "2025-9"
select select "2025-10"
select select "2025-9"
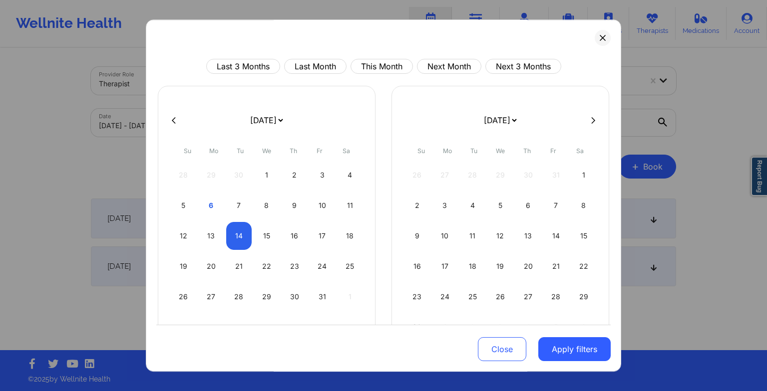
select select "2025-10"
select select "2025-9"
select select "2025-10"
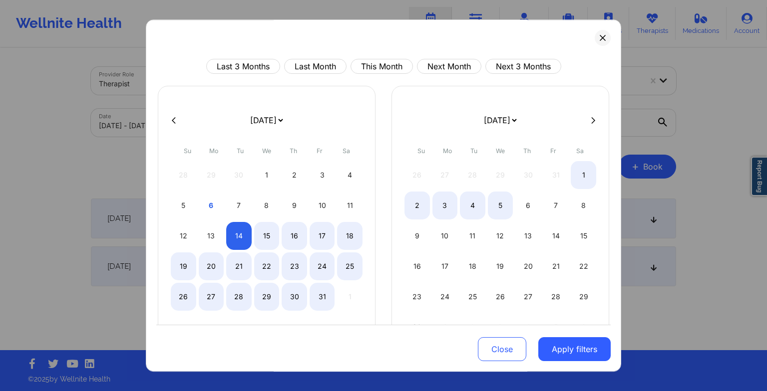
select select "2025-9"
select select "2025-10"
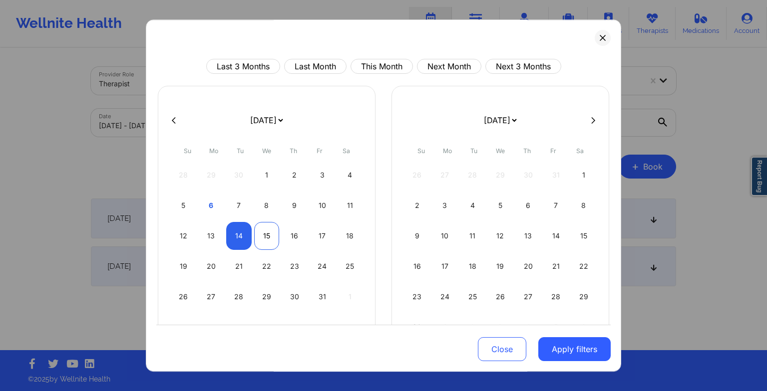
select select "2025-9"
select select "2025-10"
click at [258, 236] on div "15" at bounding box center [266, 236] width 25 height 28
select select "2025-9"
select select "2025-10"
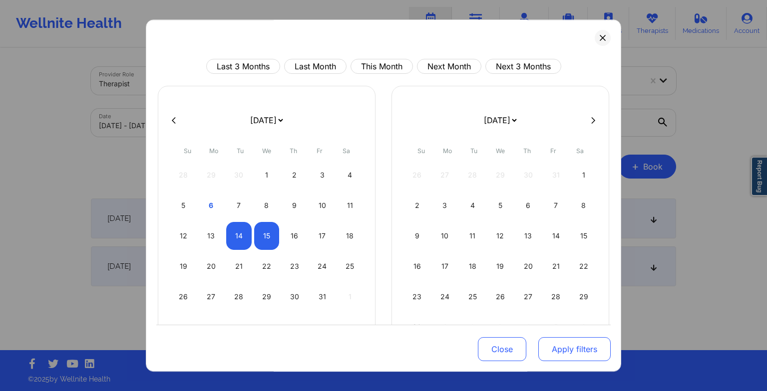
click at [579, 354] on button "Apply filters" at bounding box center [574, 349] width 72 height 24
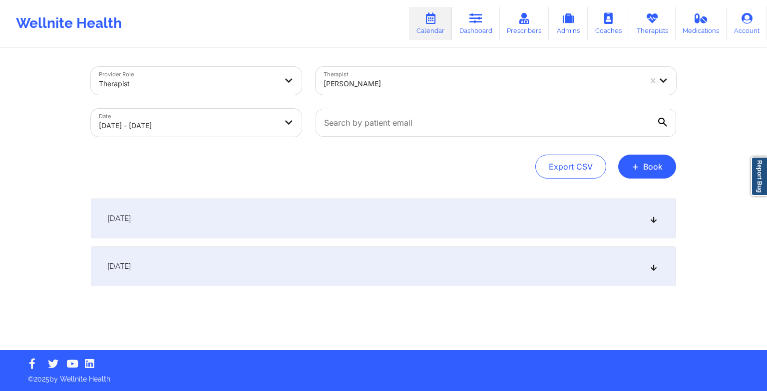
click at [370, 221] on div "[DATE]" at bounding box center [383, 219] width 585 height 40
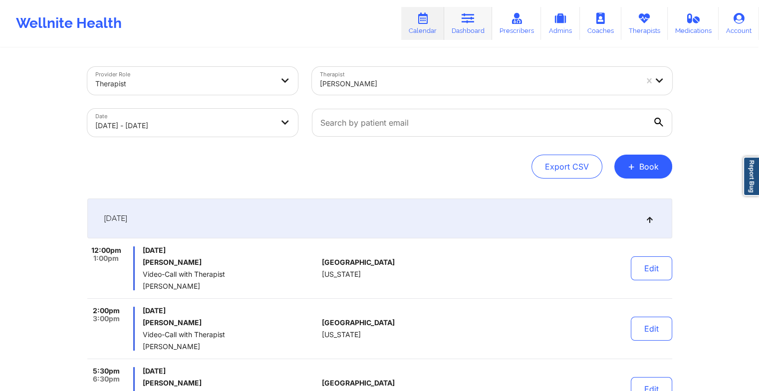
click at [483, 23] on link "Dashboard" at bounding box center [468, 23] width 48 height 33
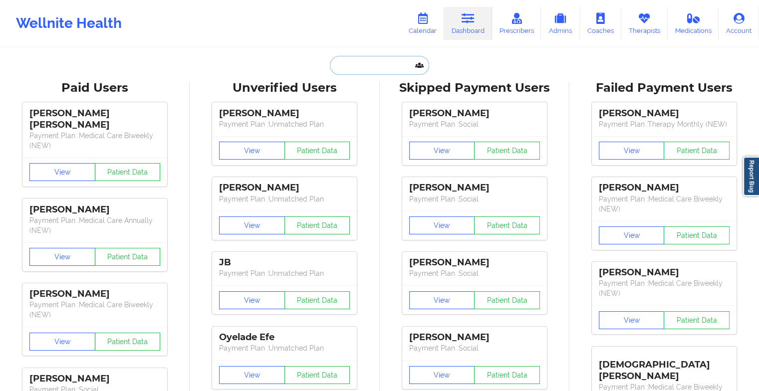
click at [356, 65] on input "text" at bounding box center [379, 65] width 99 height 19
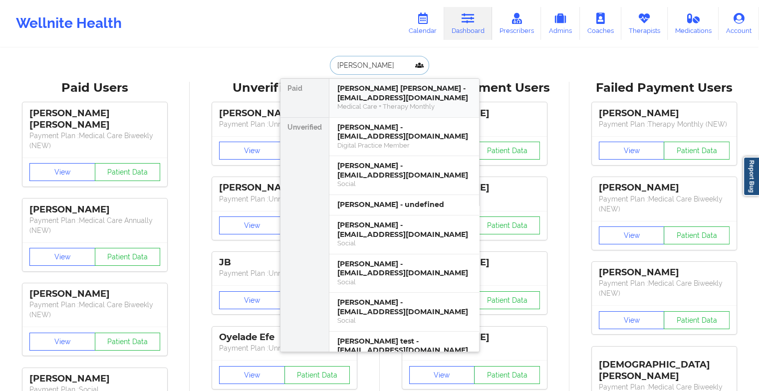
type input "[PERSON_NAME]"
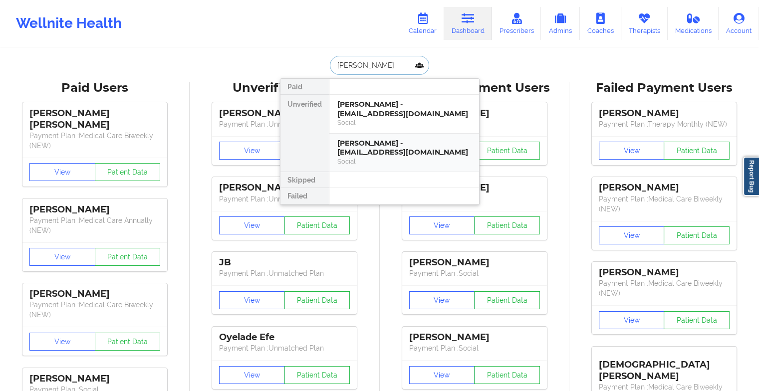
click at [393, 144] on div "[PERSON_NAME] - [EMAIL_ADDRESS][DOMAIN_NAME]" at bounding box center [404, 148] width 134 height 18
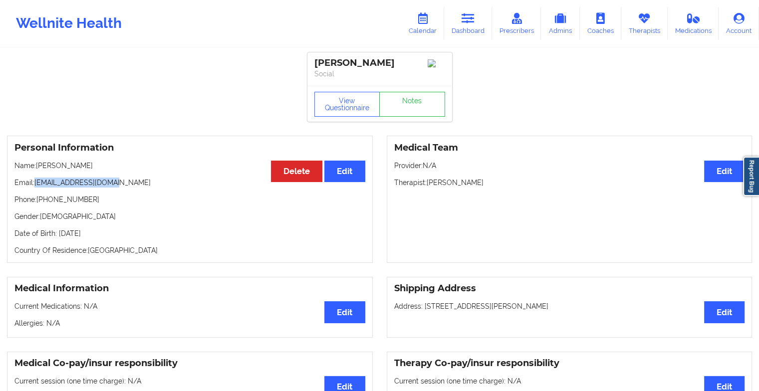
drag, startPoint x: 109, startPoint y: 188, endPoint x: 36, endPoint y: 189, distance: 73.4
click at [36, 188] on p "Email: [EMAIL_ADDRESS][DOMAIN_NAME]" at bounding box center [189, 183] width 351 height 10
drag, startPoint x: 36, startPoint y: 189, endPoint x: 52, endPoint y: 186, distance: 16.8
copy p "[EMAIL_ADDRESS][DOMAIN_NAME]"
click at [429, 15] on icon at bounding box center [422, 18] width 13 height 11
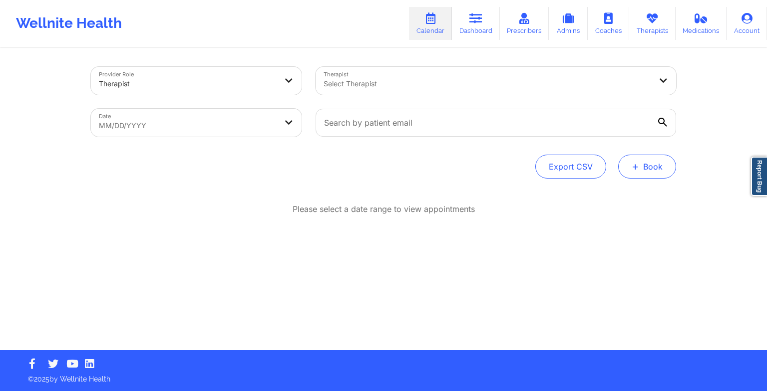
click at [633, 165] on span "+" at bounding box center [634, 166] width 7 height 5
click at [625, 194] on button "Therapy Session" at bounding box center [630, 198] width 76 height 16
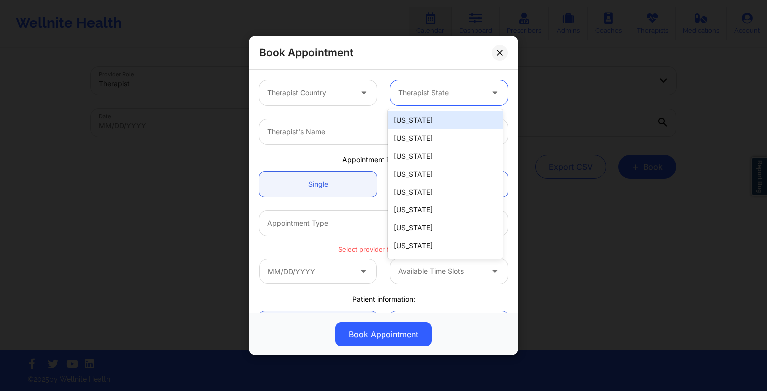
click at [405, 91] on div at bounding box center [440, 93] width 84 height 12
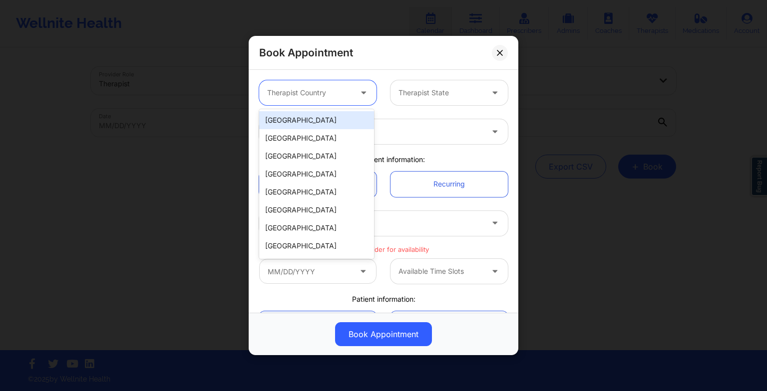
click at [307, 93] on div at bounding box center [309, 93] width 84 height 12
click at [301, 124] on div "[GEOGRAPHIC_DATA]" at bounding box center [316, 120] width 115 height 18
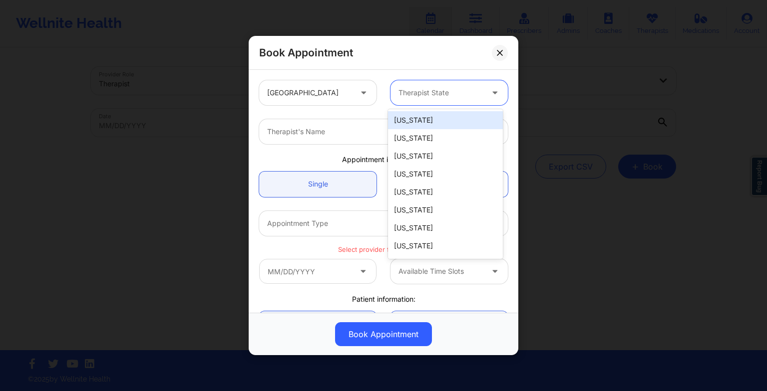
click at [413, 82] on div "Therapist State" at bounding box center [436, 92] width 93 height 25
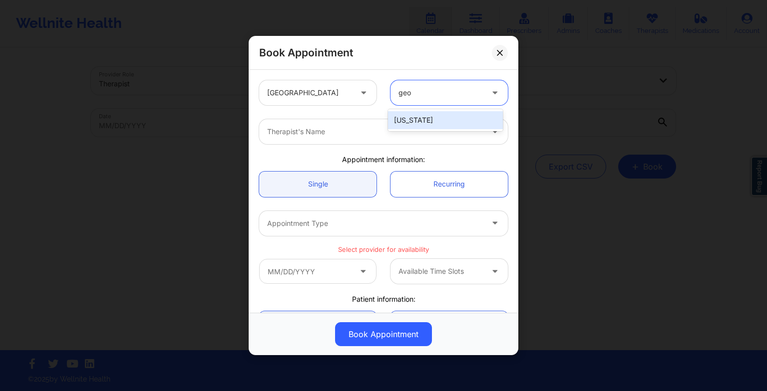
type input "geor"
drag, startPoint x: 421, startPoint y: 121, endPoint x: 385, endPoint y: 133, distance: 37.9
click at [385, 133] on body "Wellnite Health Calendar Dashboard Prescribers Admins Coaches Therapists Medica…" at bounding box center [383, 195] width 767 height 391
click at [419, 121] on div "[US_STATE]" at bounding box center [445, 120] width 115 height 18
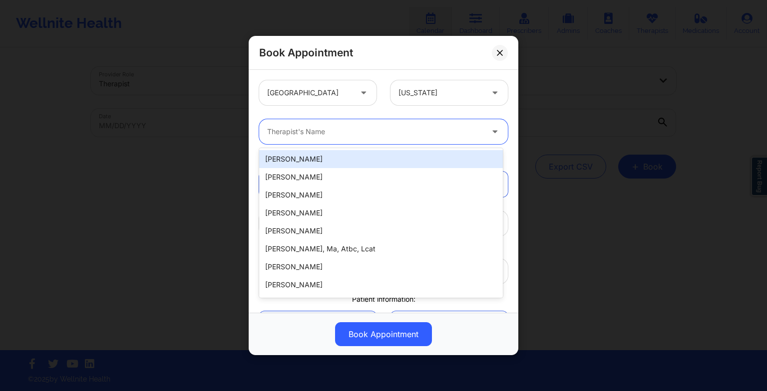
click at [396, 127] on div at bounding box center [375, 132] width 216 height 12
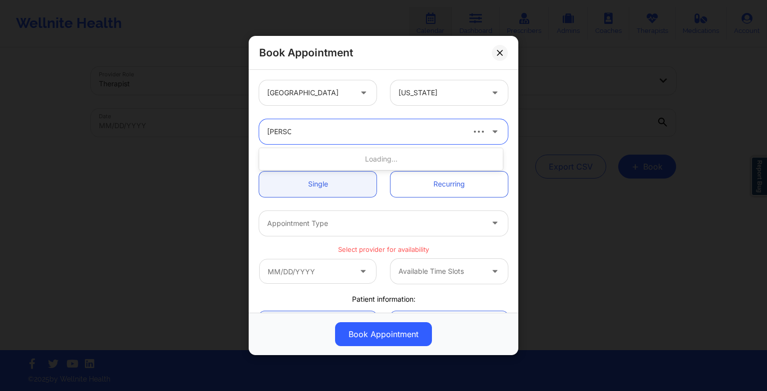
type input "[PERSON_NAME]"
click at [383, 159] on div "[PERSON_NAME]" at bounding box center [381, 159] width 244 height 18
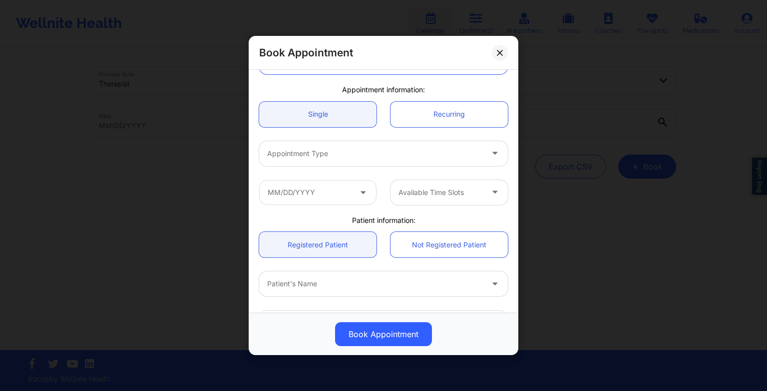
scroll to position [72, 0]
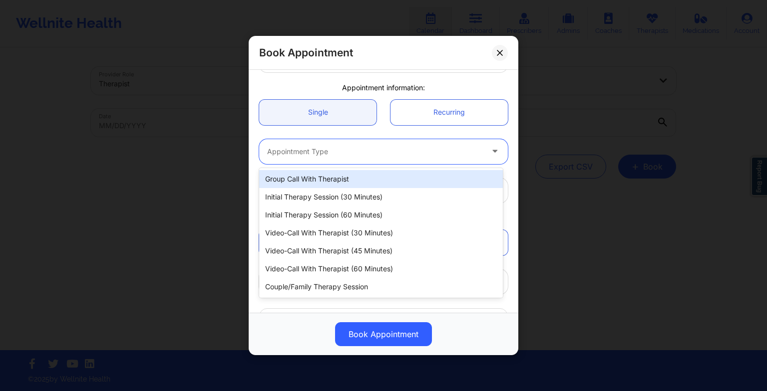
click at [341, 140] on div "Appointment Type" at bounding box center [371, 151] width 225 height 25
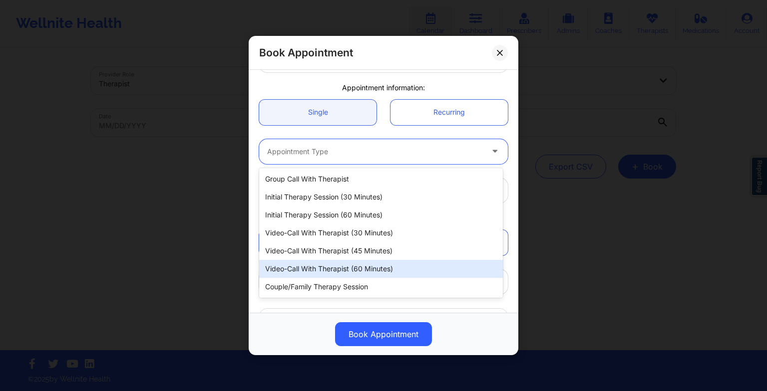
click at [359, 270] on div "Video-Call with Therapist (60 minutes)" at bounding box center [381, 269] width 244 height 18
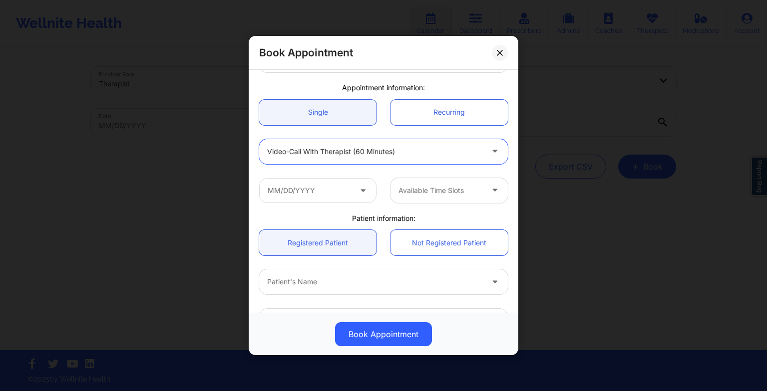
click at [327, 150] on div at bounding box center [375, 152] width 216 height 12
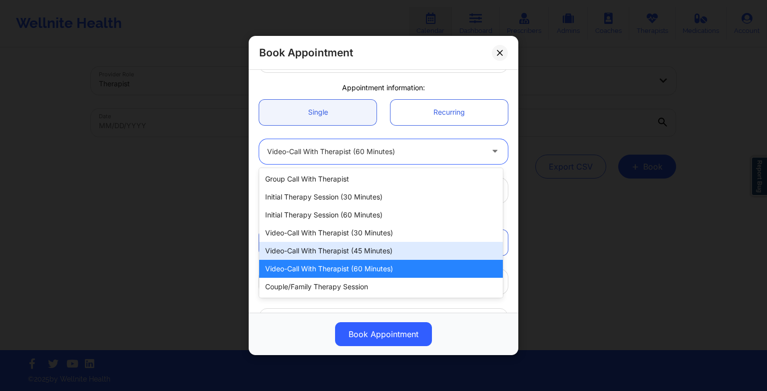
click at [361, 254] on div "Video-Call with Therapist (45 minutes)" at bounding box center [381, 251] width 244 height 18
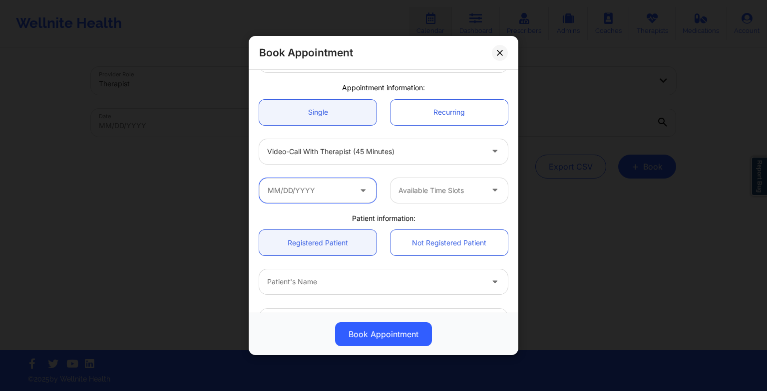
click at [310, 192] on input "text" at bounding box center [317, 190] width 117 height 25
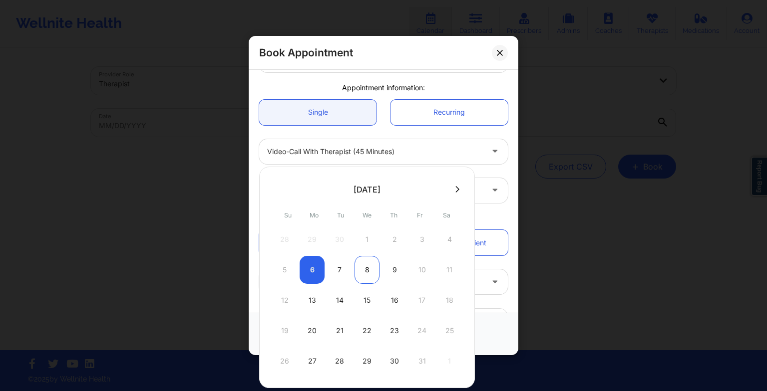
click at [374, 280] on div "8" at bounding box center [366, 270] width 25 height 28
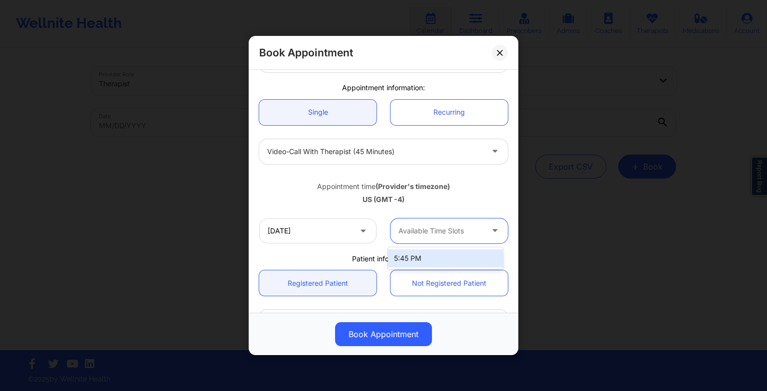
click at [420, 222] on div "Available Time Slots" at bounding box center [436, 231] width 93 height 25
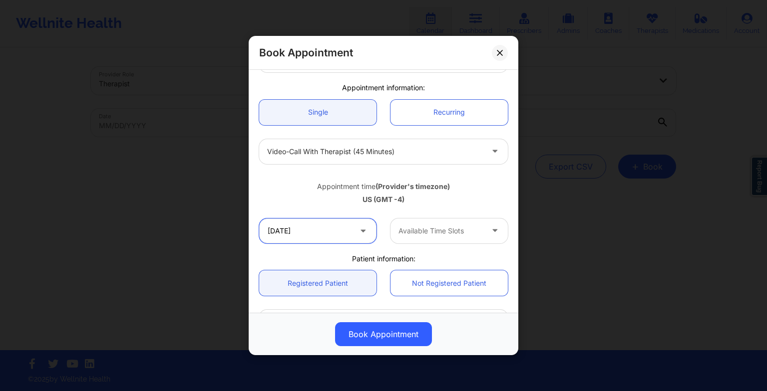
click at [333, 226] on input "[DATE]" at bounding box center [317, 231] width 117 height 25
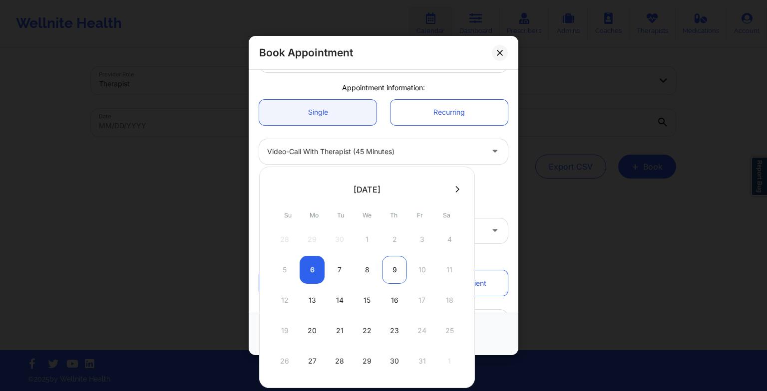
click at [393, 273] on div "9" at bounding box center [394, 270] width 25 height 28
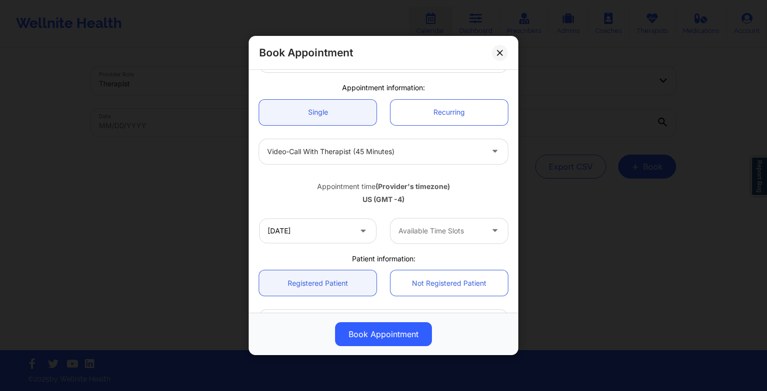
click at [428, 224] on div "Available Time Slots" at bounding box center [436, 231] width 93 height 25
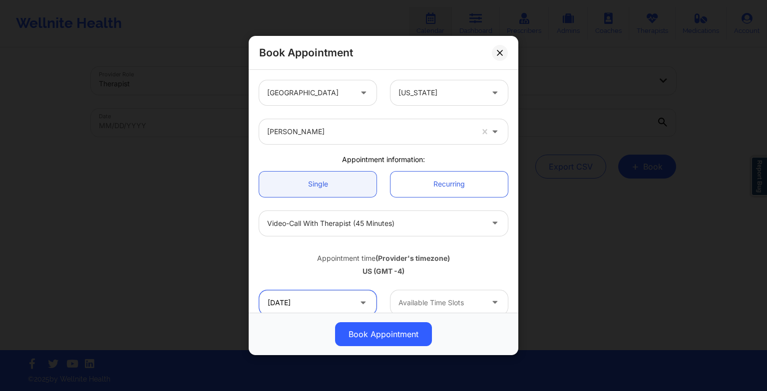
scroll to position [92, 0]
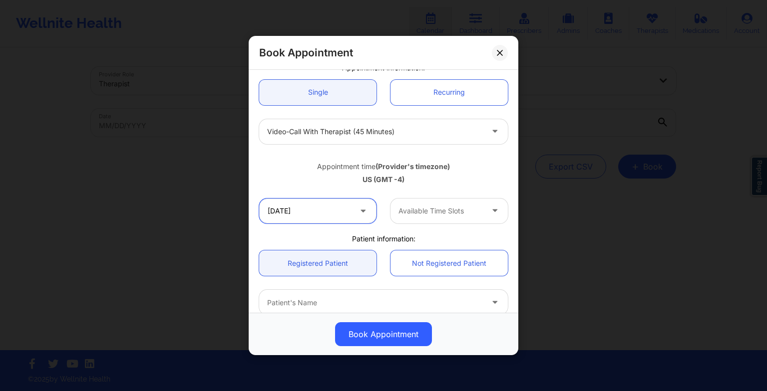
click at [340, 211] on input "[DATE]" at bounding box center [317, 211] width 117 height 25
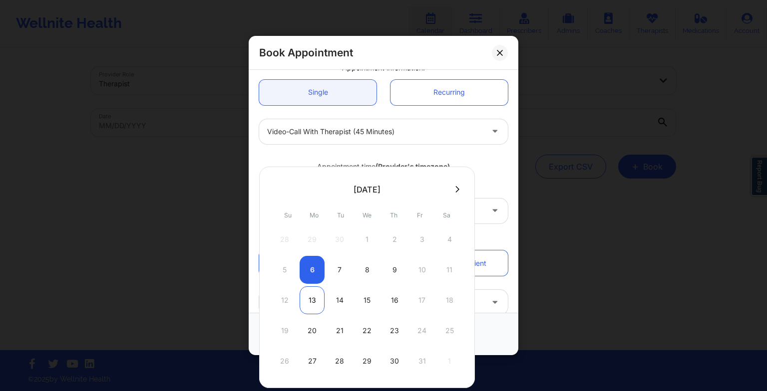
click at [308, 308] on div "13" at bounding box center [311, 300] width 25 height 28
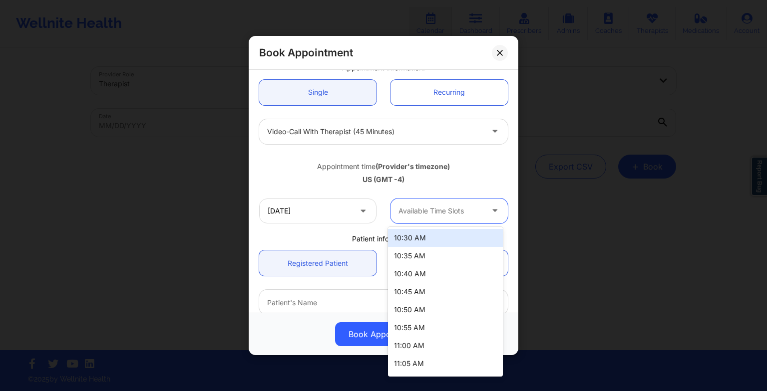
click at [426, 220] on div "Available Time Slots" at bounding box center [436, 211] width 93 height 25
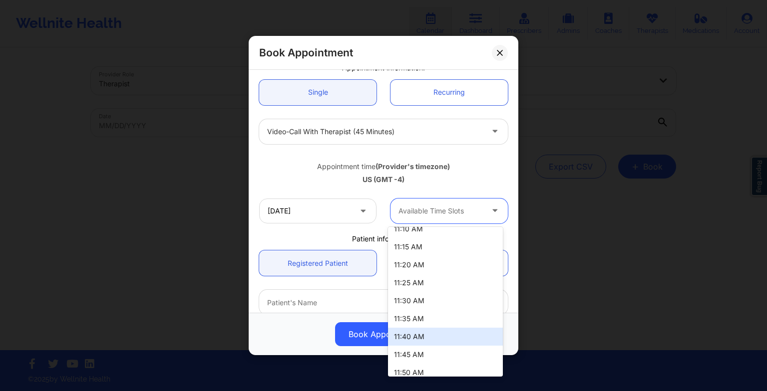
scroll to position [214, 0]
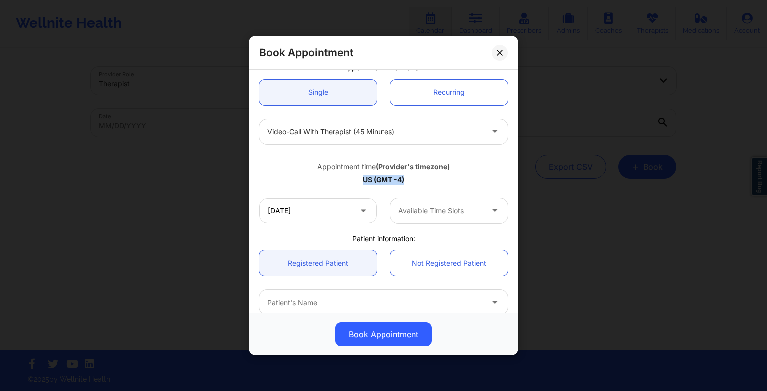
drag, startPoint x: 333, startPoint y: 179, endPoint x: 339, endPoint y: 228, distance: 48.7
click at [339, 228] on div "United States [US_STATE][PERSON_NAME] Appointment information: Single Recurring…" at bounding box center [383, 210] width 263 height 457
click at [339, 228] on div "[DATE] Available Time Slots" at bounding box center [383, 211] width 263 height 39
click at [325, 210] on input "[DATE]" at bounding box center [317, 211] width 117 height 25
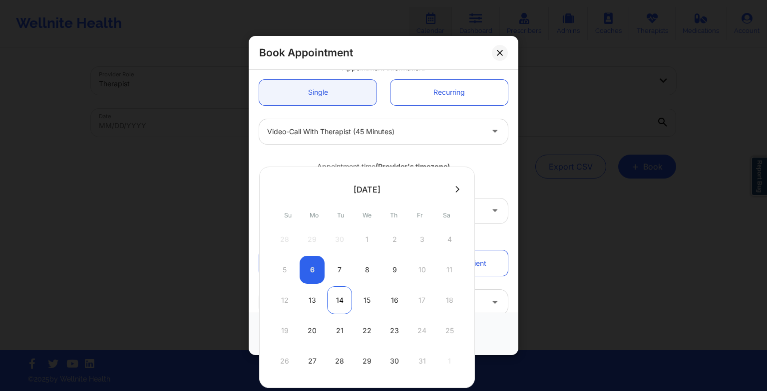
click at [336, 311] on div "14" at bounding box center [339, 300] width 25 height 28
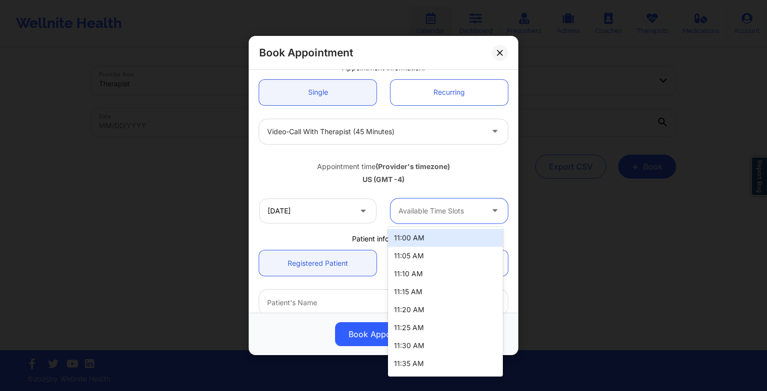
click at [439, 206] on div at bounding box center [440, 211] width 84 height 12
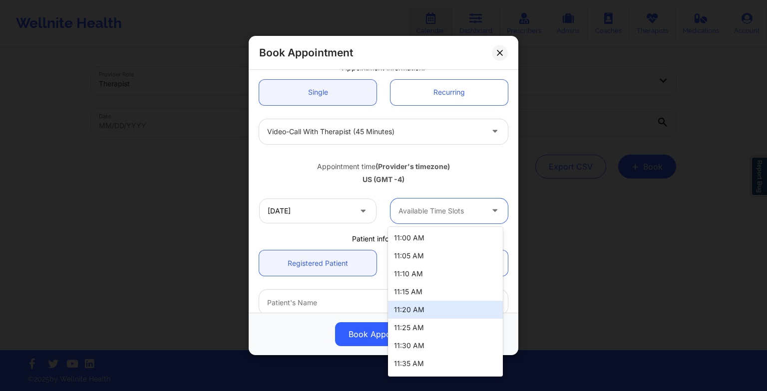
scroll to position [519, 0]
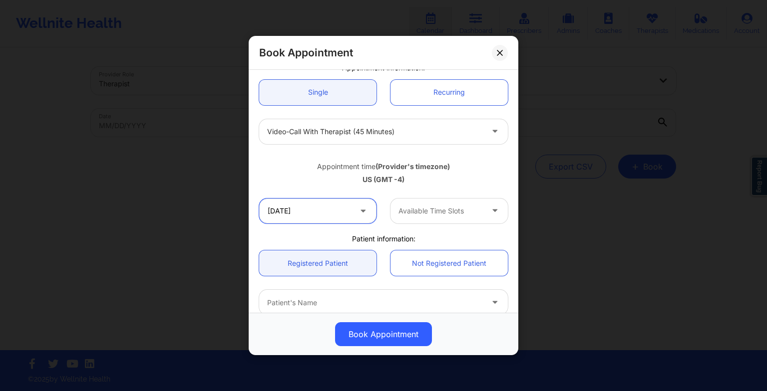
click at [350, 204] on input "[DATE]" at bounding box center [317, 211] width 117 height 25
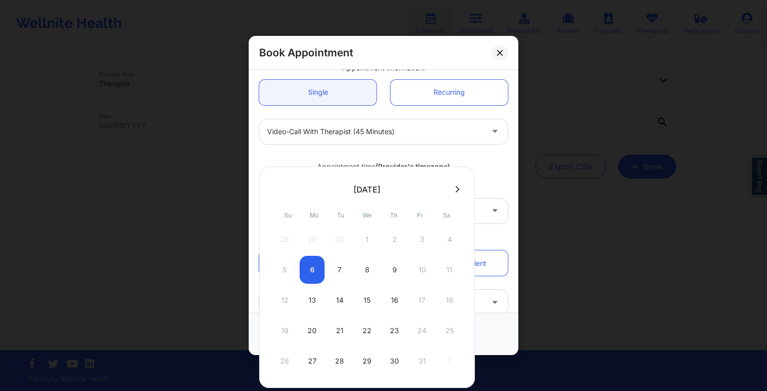
click at [350, 204] on div "[DATE] Su Mo Tu We Th Fr Sa 28 29 30 1 2 3 4 5 6 7 8 9 10 11 12 13 14 15 16 17 …" at bounding box center [367, 278] width 216 height 222
click at [366, 311] on div "15" at bounding box center [366, 300] width 25 height 28
type input "[DATE]"
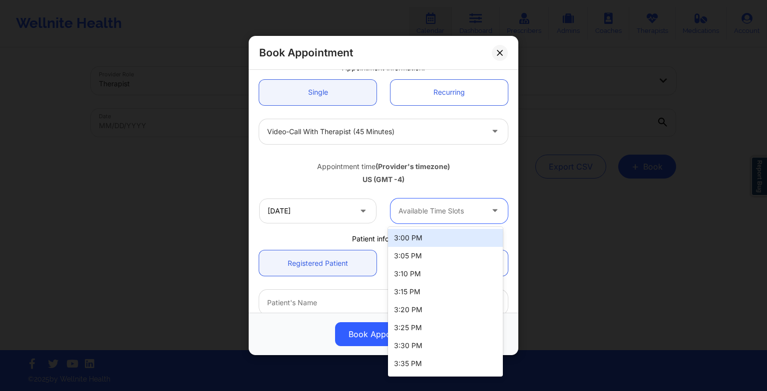
click at [423, 217] on div "Available Time Slots" at bounding box center [436, 211] width 93 height 25
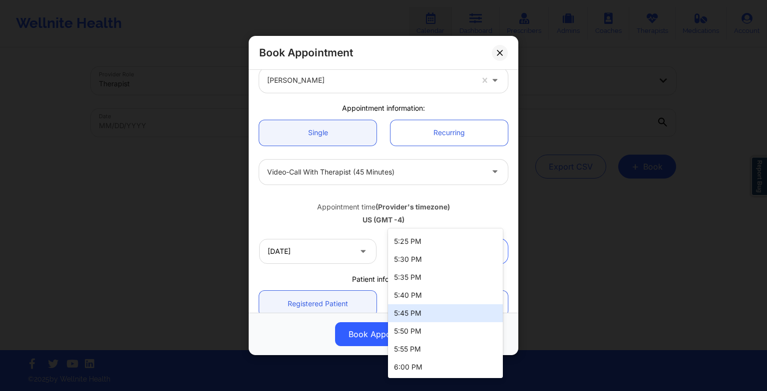
scroll to position [47, 0]
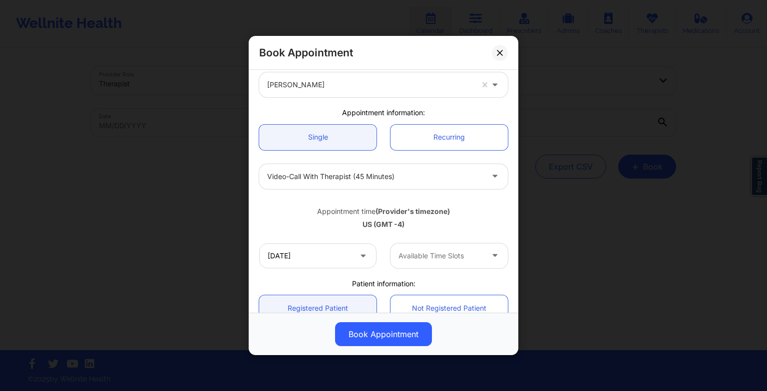
click at [333, 216] on div "Appointment time (Provider's timezone) [GEOGRAPHIC_DATA] (GMT -4)" at bounding box center [383, 216] width 263 height 26
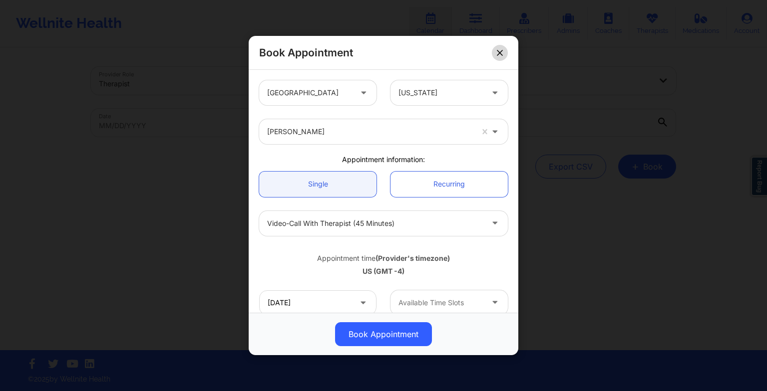
click at [503, 57] on button at bounding box center [500, 52] width 16 height 16
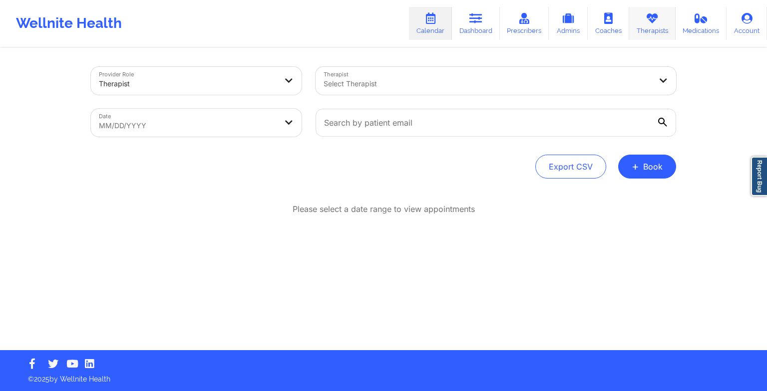
click at [645, 27] on link "Therapists" at bounding box center [652, 23] width 46 height 33
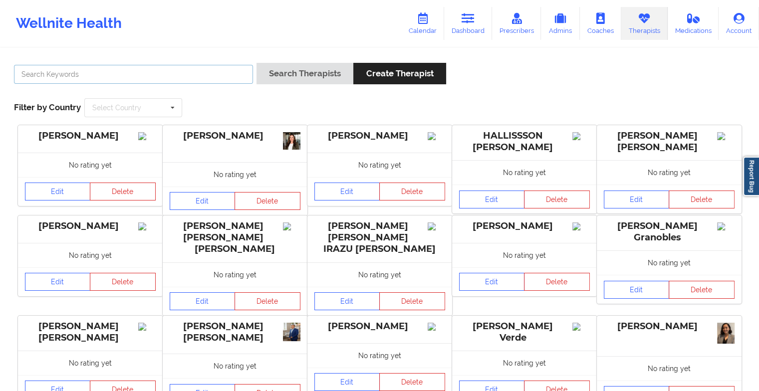
click at [204, 79] on input "text" at bounding box center [133, 74] width 239 height 19
type input "[PERSON_NAME]"
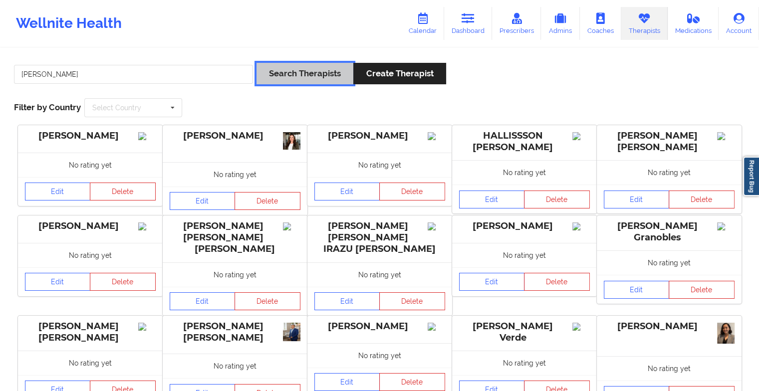
click at [278, 83] on button "Search Therapists" at bounding box center [305, 73] width 97 height 21
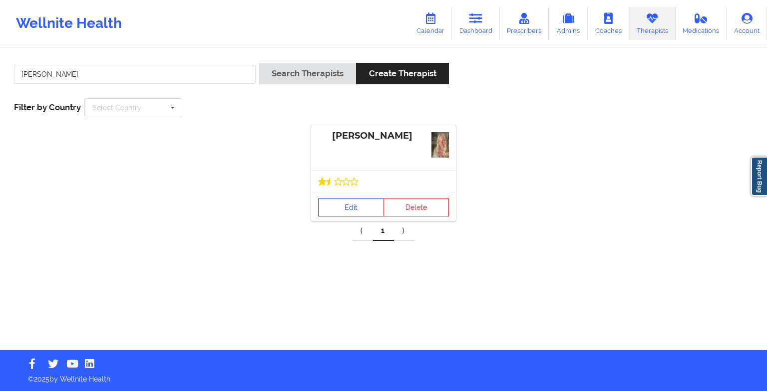
click at [345, 206] on link "Edit" at bounding box center [351, 208] width 66 height 18
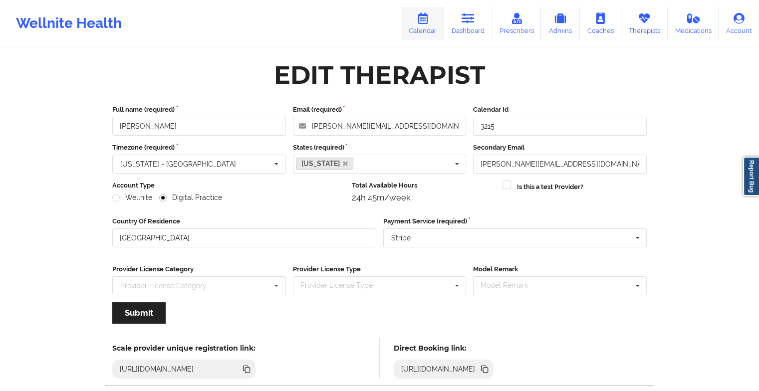
click at [427, 23] on icon at bounding box center [422, 18] width 13 height 11
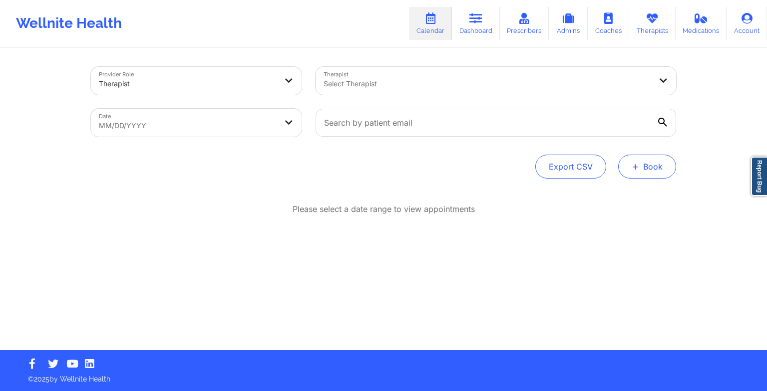
click at [643, 172] on button "+ Book" at bounding box center [647, 167] width 58 height 24
click at [631, 203] on button "Therapy Session" at bounding box center [630, 198] width 76 height 16
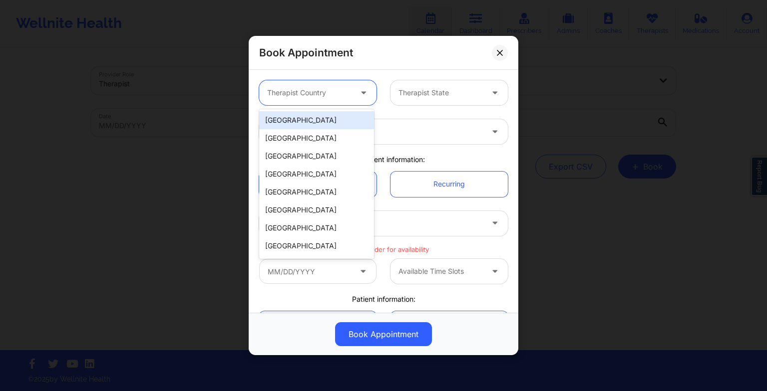
click at [352, 95] on div at bounding box center [364, 92] width 24 height 25
click at [337, 118] on div "[GEOGRAPHIC_DATA]" at bounding box center [316, 120] width 115 height 18
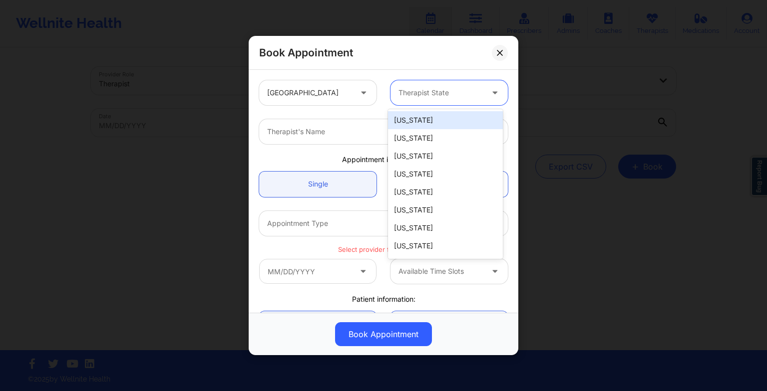
click at [395, 94] on div "Therapist State" at bounding box center [436, 92] width 93 height 25
type input "new"
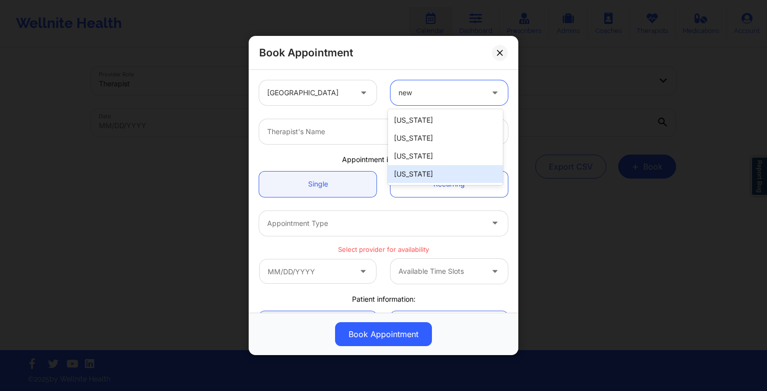
click at [422, 167] on div "[US_STATE]" at bounding box center [445, 174] width 115 height 18
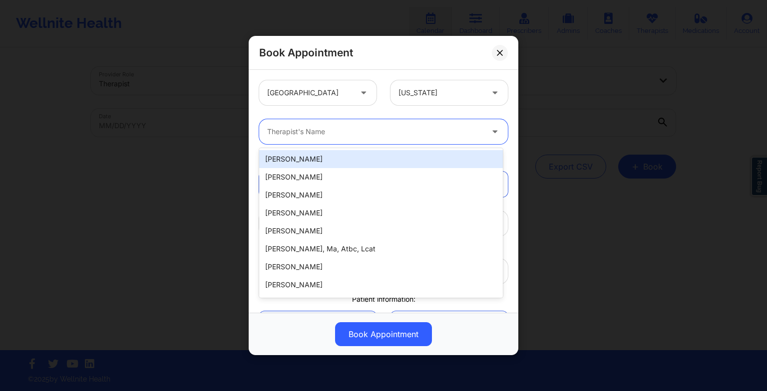
click at [356, 134] on div at bounding box center [375, 132] width 216 height 12
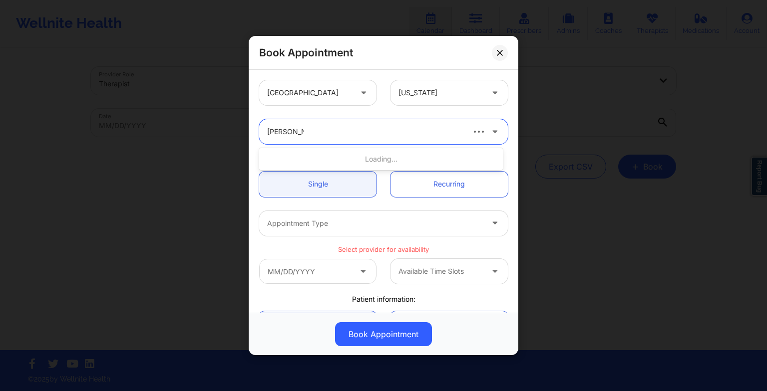
type input "[PERSON_NAME]"
click at [344, 164] on div "[PERSON_NAME]" at bounding box center [381, 159] width 244 height 18
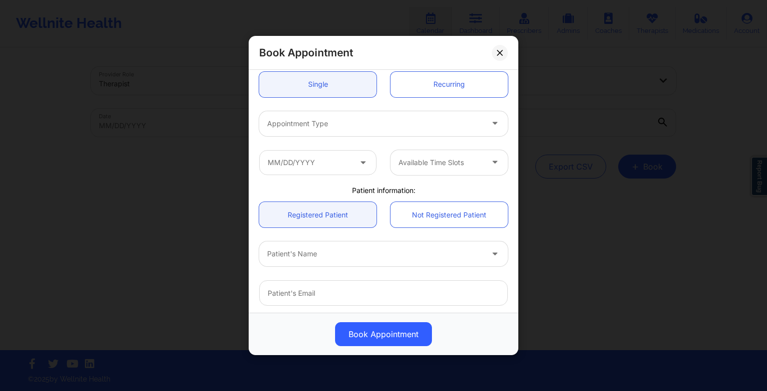
scroll to position [102, 0]
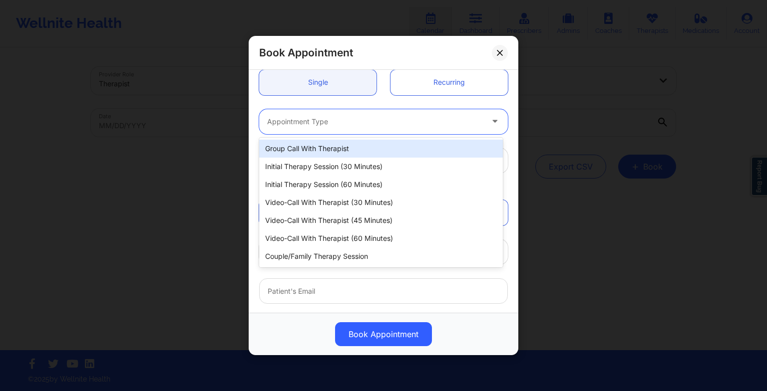
click at [320, 130] on div "Appointment Type" at bounding box center [371, 121] width 225 height 25
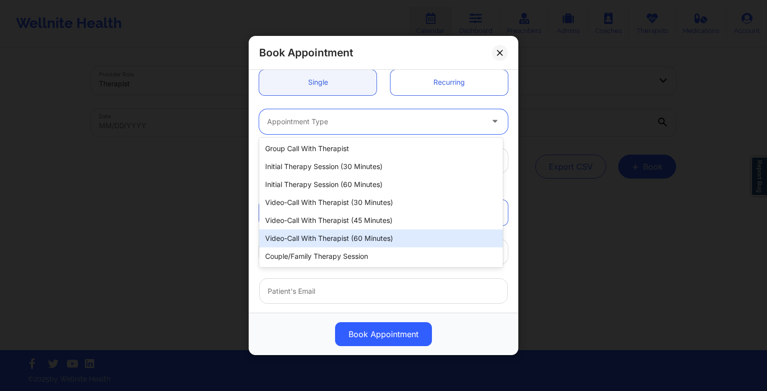
click at [338, 236] on div "Video-Call with Therapist (60 minutes)" at bounding box center [381, 239] width 244 height 18
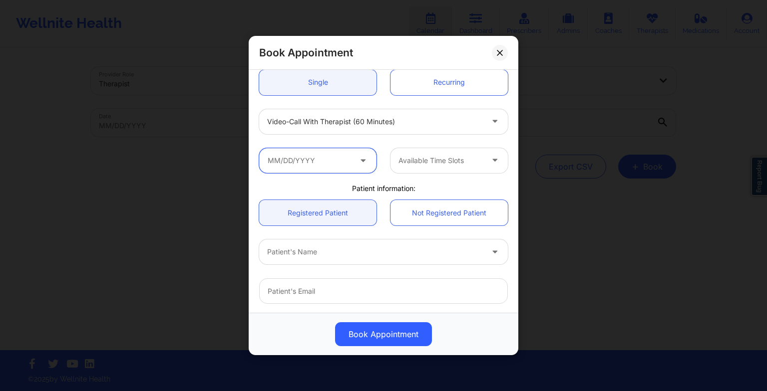
click at [316, 160] on input "text" at bounding box center [317, 160] width 117 height 25
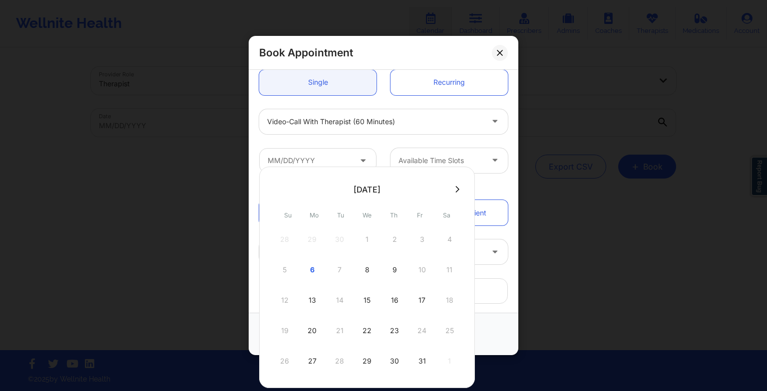
click at [344, 273] on div "5 6 7 8 9 10 11" at bounding box center [367, 270] width 190 height 28
click at [338, 272] on div "5 6 7 8 9 10 11" at bounding box center [367, 270] width 190 height 28
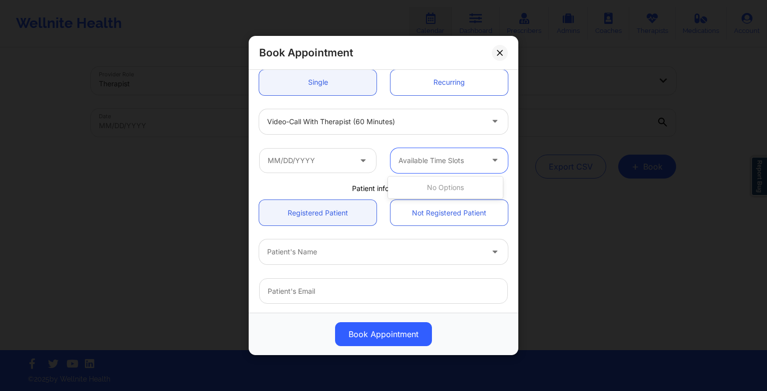
click at [423, 158] on div at bounding box center [440, 161] width 84 height 12
drag, startPoint x: 344, startPoint y: 141, endPoint x: 347, endPoint y: 169, distance: 28.2
click at [347, 169] on div "Available Time Slots" at bounding box center [383, 160] width 263 height 39
click at [347, 169] on input "text" at bounding box center [317, 160] width 117 height 25
drag, startPoint x: 321, startPoint y: 144, endPoint x: 314, endPoint y: 123, distance: 22.1
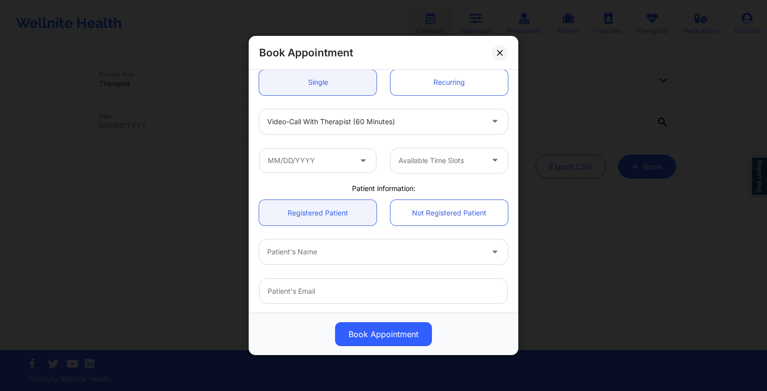
click at [314, 123] on div "[GEOGRAPHIC_DATA] [US_STATE] [PERSON_NAME] Appointment information: Single Recu…" at bounding box center [383, 180] width 263 height 417
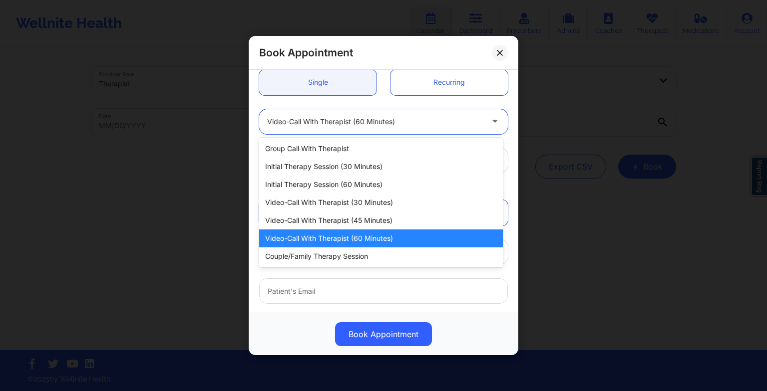
click at [314, 123] on div at bounding box center [375, 122] width 216 height 12
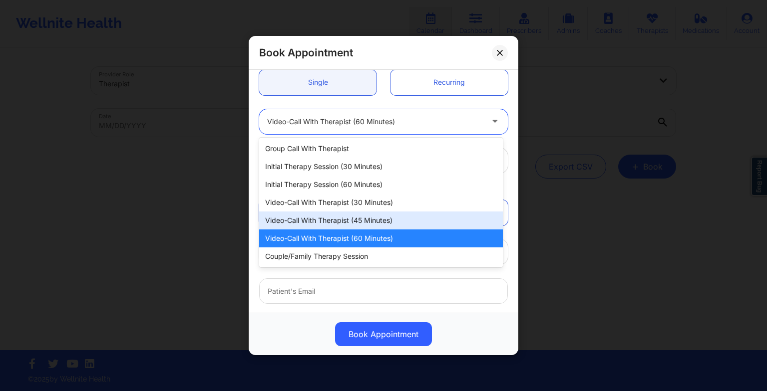
click at [329, 218] on div "Video-Call with Therapist (45 minutes)" at bounding box center [381, 221] width 244 height 18
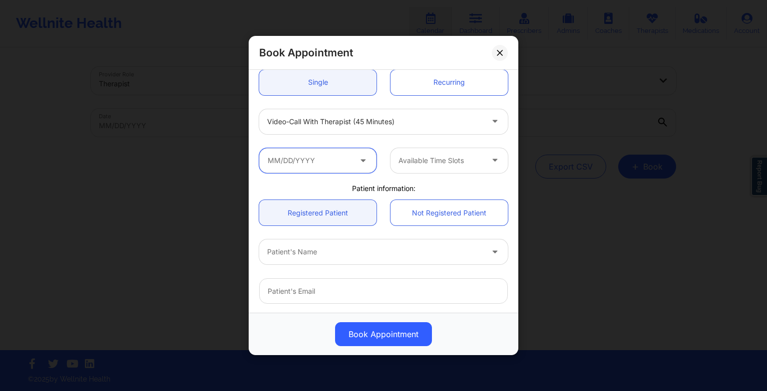
click at [301, 164] on input "text" at bounding box center [317, 160] width 117 height 25
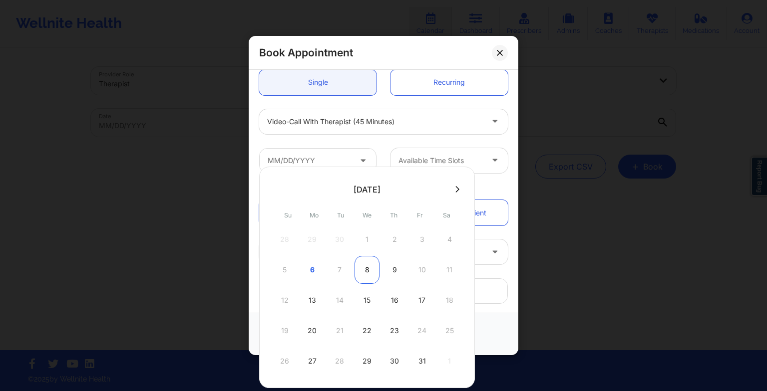
click at [363, 274] on div "8" at bounding box center [366, 270] width 25 height 28
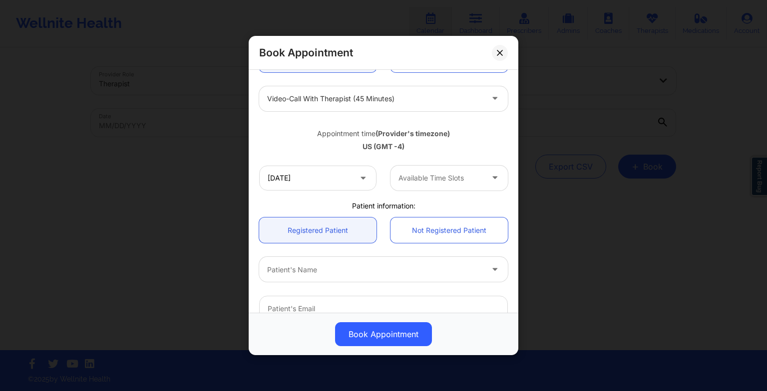
scroll to position [125, 0]
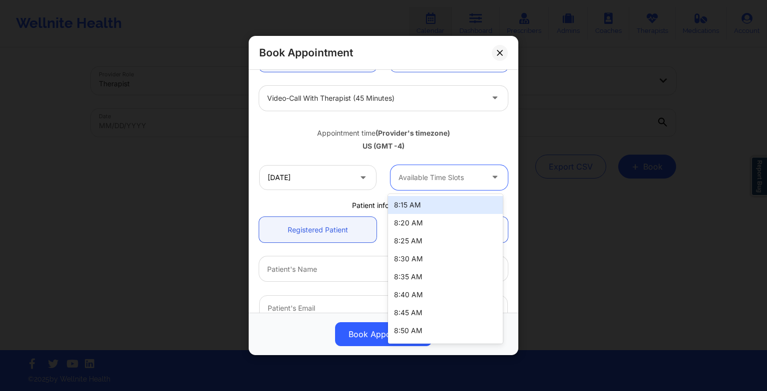
click at [425, 169] on div "Available Time Slots" at bounding box center [436, 177] width 93 height 25
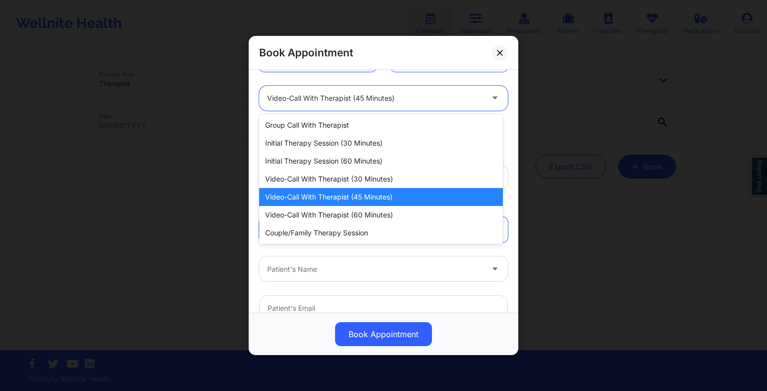
click at [401, 102] on div at bounding box center [375, 98] width 216 height 12
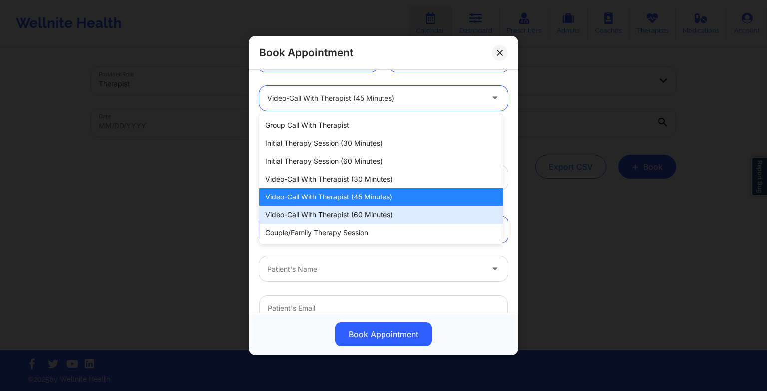
click at [389, 212] on div "Video-Call with Therapist (60 minutes)" at bounding box center [381, 215] width 244 height 18
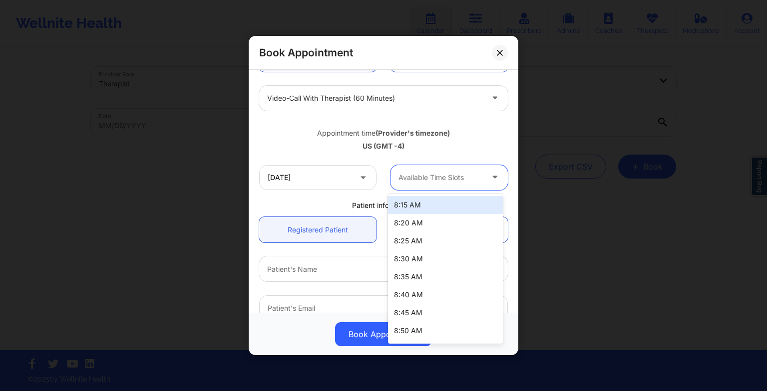
click at [421, 174] on div at bounding box center [440, 178] width 84 height 12
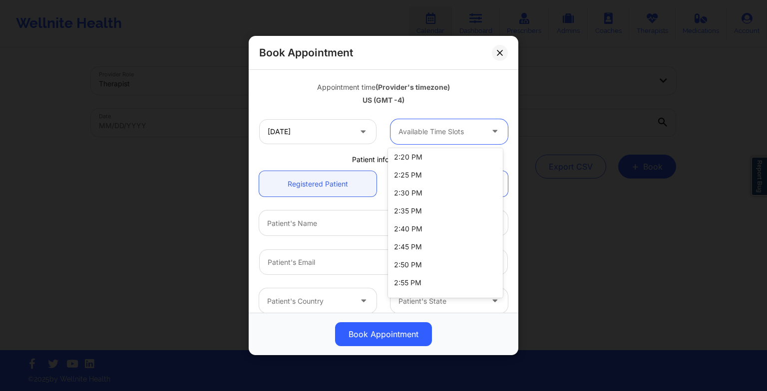
scroll to position [321, 0]
click at [429, 129] on div at bounding box center [440, 132] width 84 height 12
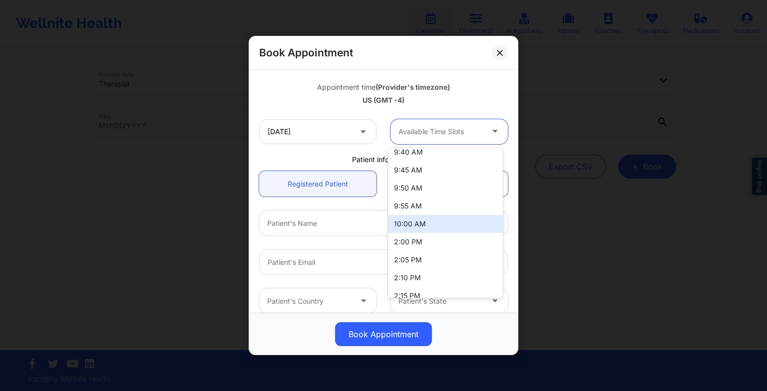
scroll to position [149, 0]
click at [422, 225] on div "10:00 AM" at bounding box center [445, 226] width 115 height 18
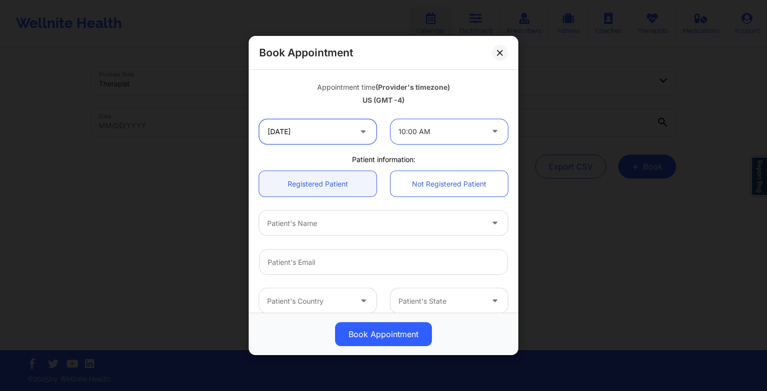
click at [299, 133] on input "[DATE]" at bounding box center [317, 131] width 117 height 25
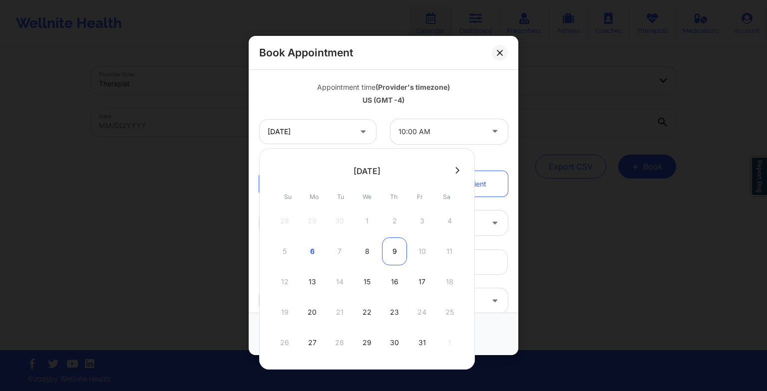
click at [396, 245] on div "9" at bounding box center [394, 252] width 25 height 28
type input "[DATE]"
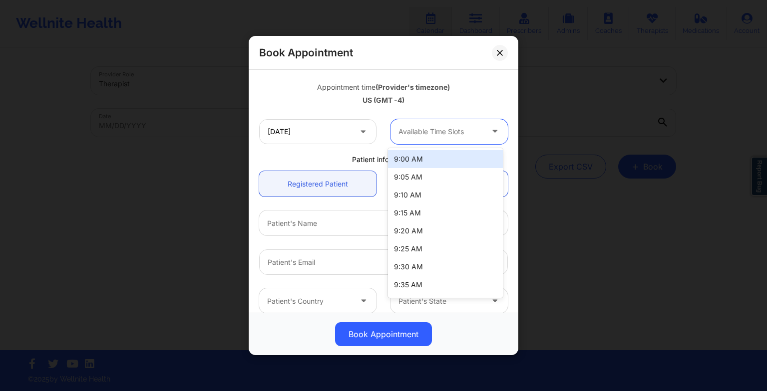
click at [443, 120] on div "Available Time Slots" at bounding box center [436, 131] width 93 height 25
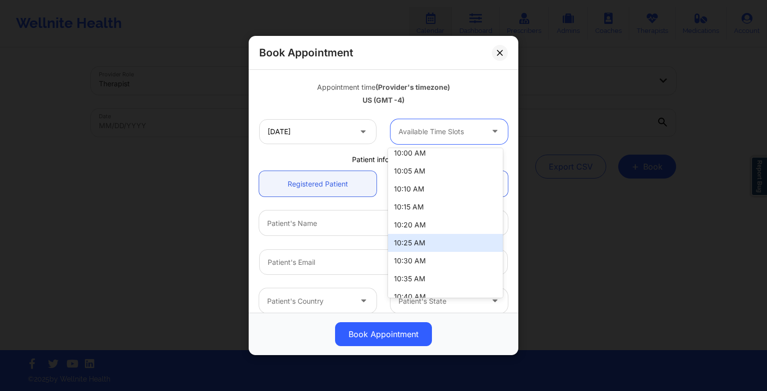
scroll to position [249, 0]
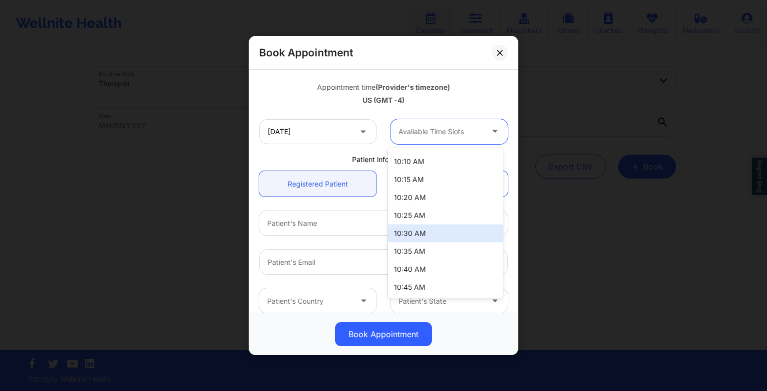
click at [427, 241] on div "10:30 AM" at bounding box center [445, 234] width 115 height 18
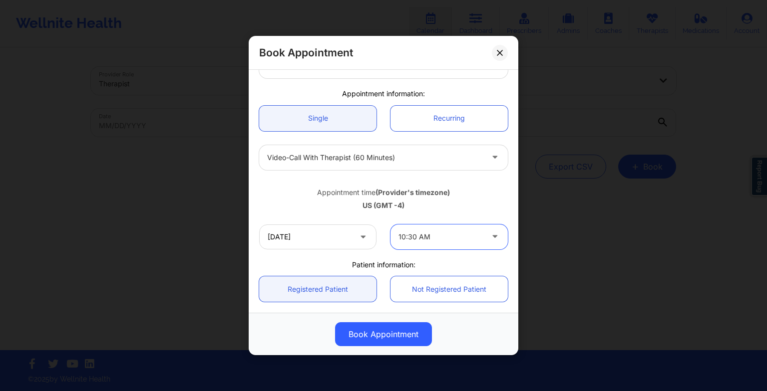
scroll to position [64, 0]
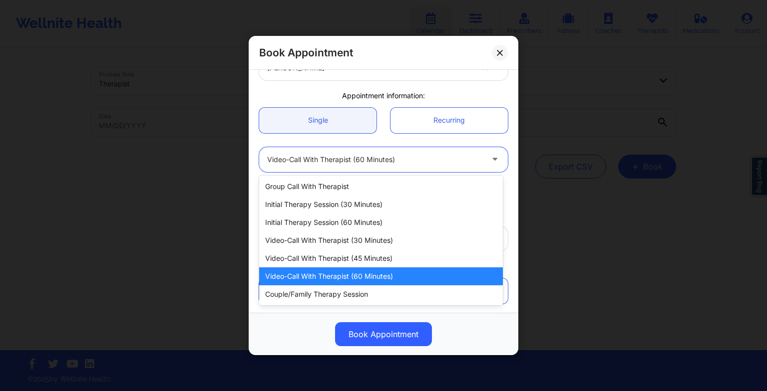
click at [365, 164] on div at bounding box center [375, 160] width 216 height 12
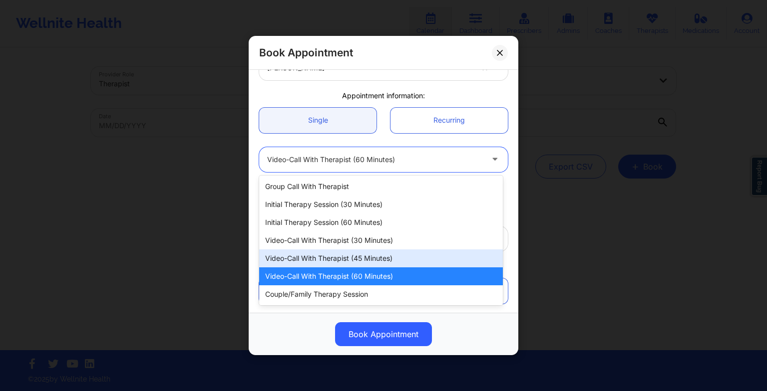
click at [364, 254] on div "Video-Call with Therapist (45 minutes)" at bounding box center [381, 259] width 244 height 18
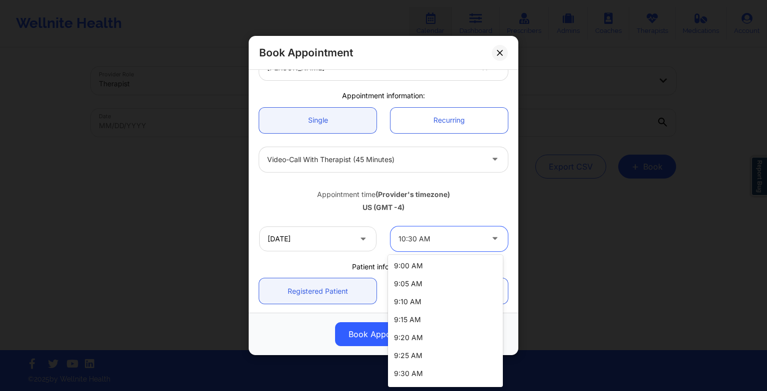
click at [410, 247] on div "10:30 AM" at bounding box center [440, 239] width 84 height 25
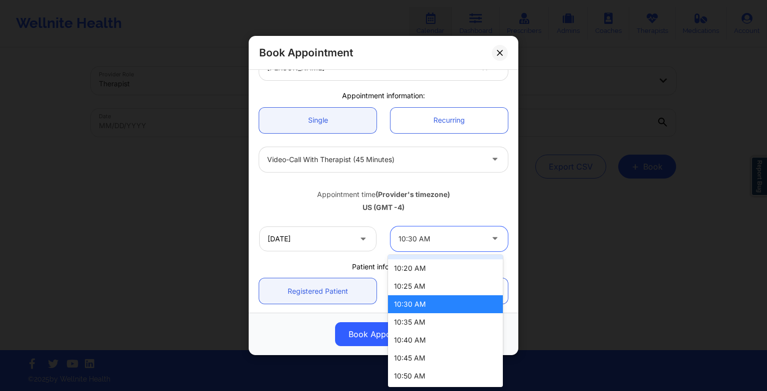
scroll to position [285, 0]
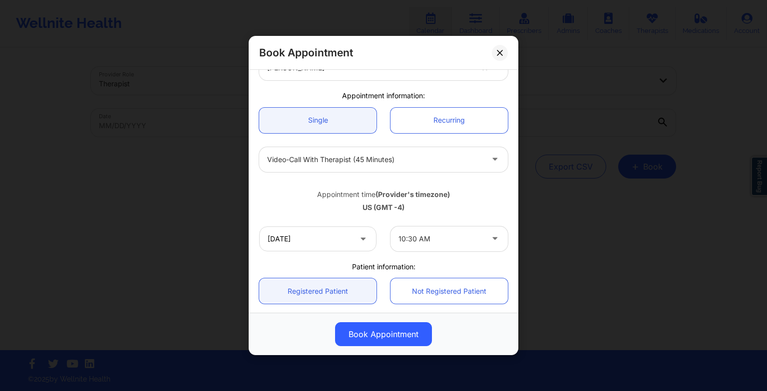
click at [445, 209] on div "US (GMT -4)" at bounding box center [383, 208] width 249 height 10
click at [496, 52] on button at bounding box center [500, 52] width 16 height 16
